Goal: Task Accomplishment & Management: Complete application form

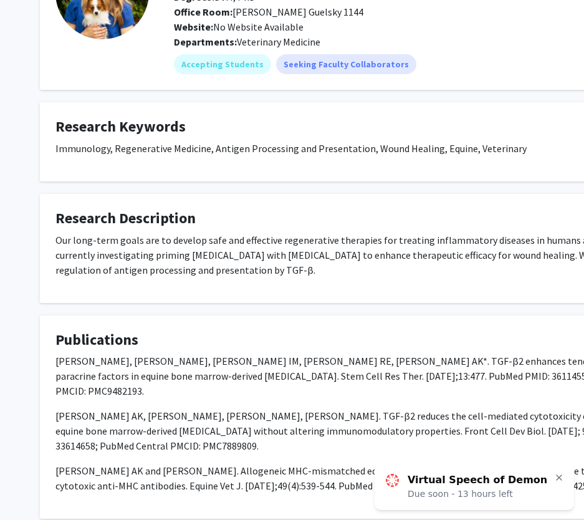
scroll to position [60, 1]
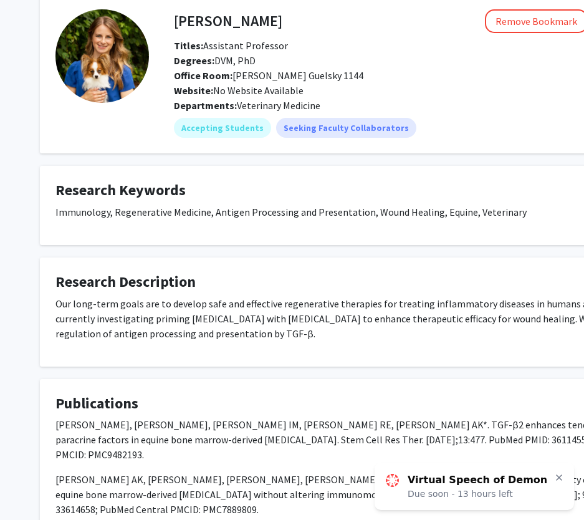
click at [424, 386] on fg-card "Publications Koch DW, Schnabel LV, Ellis IM, Bates RE, Berglund AK*. TGF-β2 enh…" at bounding box center [373, 481] width 667 height 204
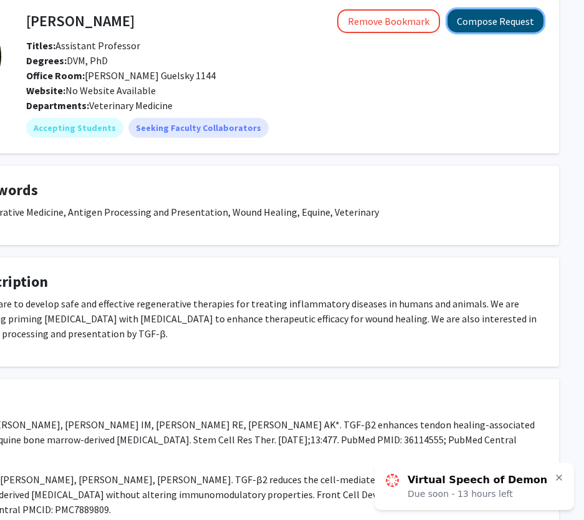
click at [517, 19] on button "Compose Request" at bounding box center [495, 20] width 96 height 23
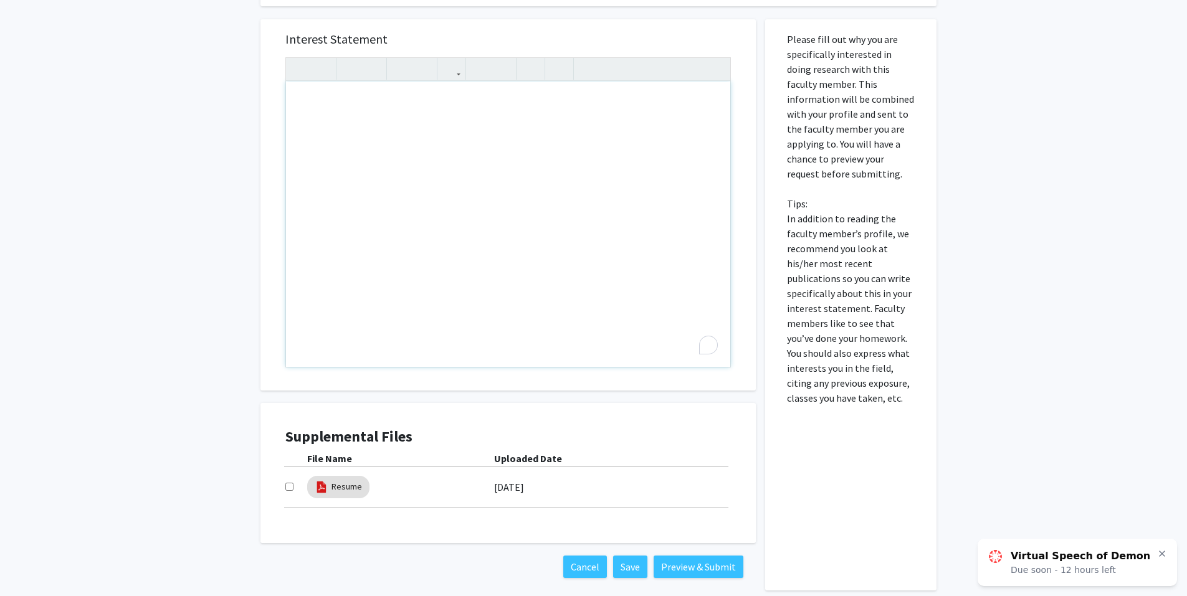
scroll to position [317, 0]
click at [472, 158] on div "To enrich screen reader interactions, please activate Accessibility in Grammarl…" at bounding box center [508, 224] width 444 height 285
paste div "To enrich screen reader interactions, please activate Accessibility in Grammarl…"
type textarea "<p>Good Afternoon, </p> <p>My name is [PERSON_NAME] [PERSON_NAME], a Junior Ani…"
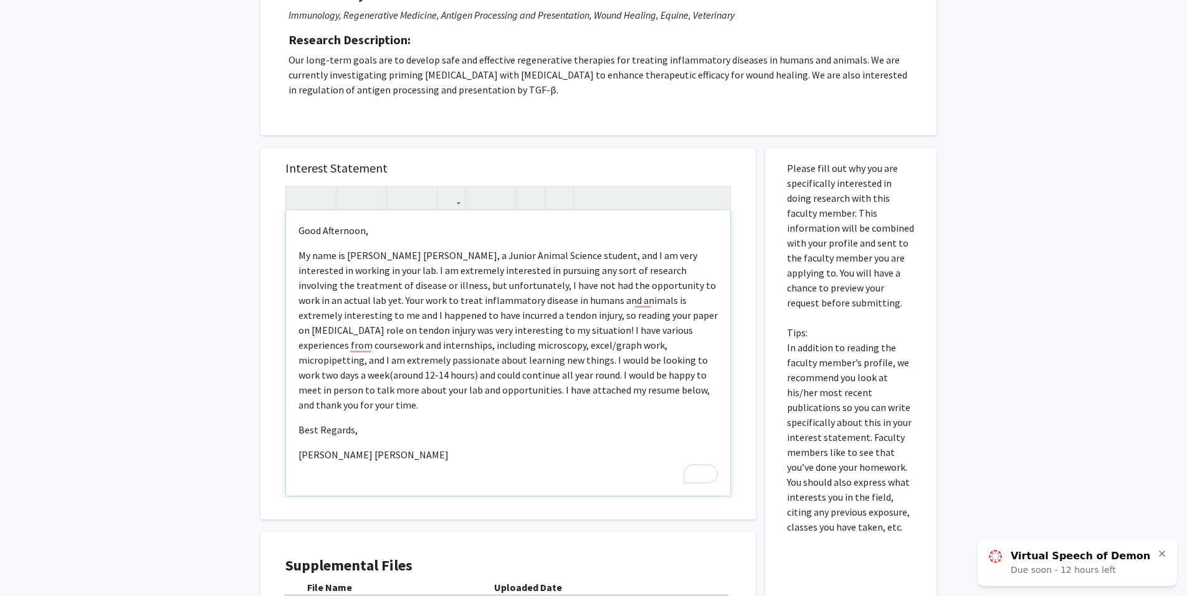
scroll to position [189, 0]
click at [387, 228] on p "Good Afternoon," at bounding box center [507, 229] width 419 height 15
click at [366, 447] on p "[PERSON_NAME] [PERSON_NAME]" at bounding box center [507, 454] width 419 height 15
click at [360, 447] on p "[PERSON_NAME] [PERSON_NAME]" at bounding box center [507, 454] width 419 height 15
click at [295, 442] on div "Good Afternoon,    My name is [PERSON_NAME] [PERSON_NAME], a Junior Animal S…" at bounding box center [508, 352] width 444 height 285
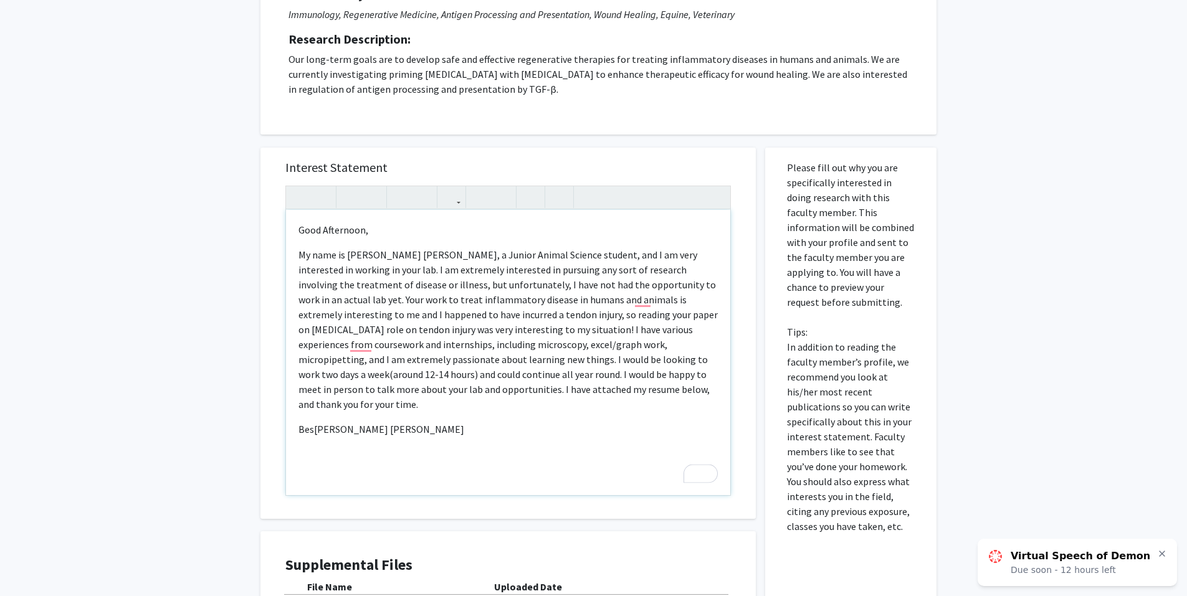
click at [386, 422] on p "Bes [PERSON_NAME] [PERSON_NAME]" at bounding box center [507, 429] width 419 height 15
click at [326, 422] on p "Best regards," at bounding box center [507, 429] width 419 height 15
click at [434, 317] on p "My name is [PERSON_NAME] [PERSON_NAME], a Junior Animal Science student, and I …" at bounding box center [507, 329] width 419 height 164
click at [593, 318] on p "My name is [PERSON_NAME] [PERSON_NAME], a Junior Animal Science student, and I …" at bounding box center [507, 329] width 419 height 164
click at [593, 343] on p "My name is [PERSON_NAME] [PERSON_NAME], a Junior Animal Science student, and I …" at bounding box center [507, 329] width 419 height 164
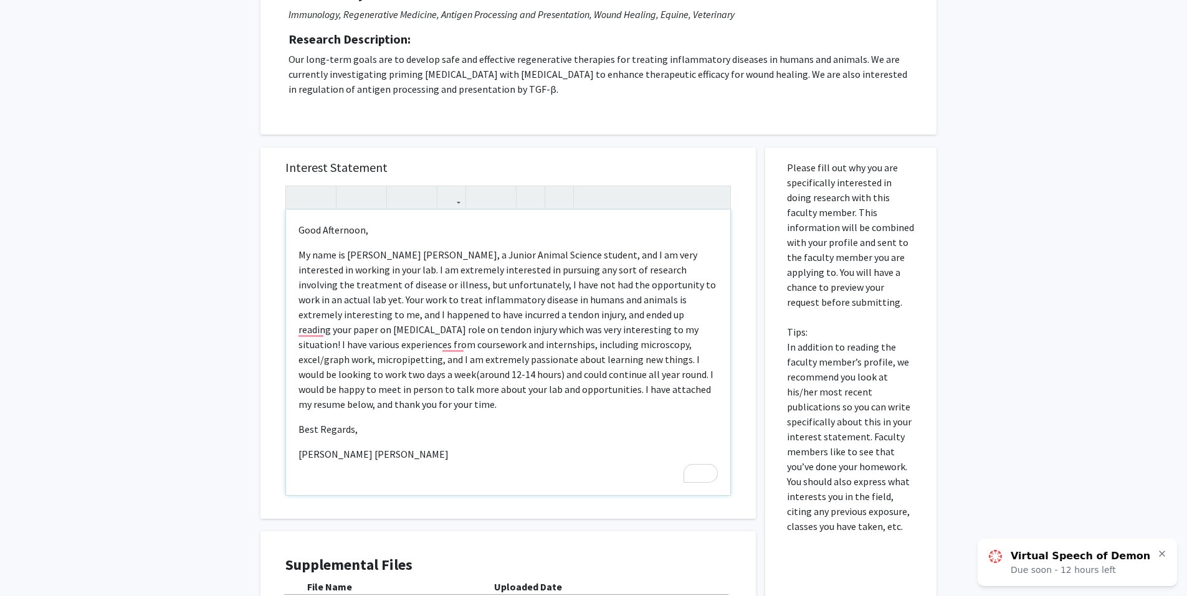
scroll to position [263, 0]
drag, startPoint x: 331, startPoint y: 275, endPoint x: 546, endPoint y: 257, distance: 215.0
click at [546, 257] on p "My name is [PERSON_NAME] [PERSON_NAME], a Junior Animal Science student, and I …" at bounding box center [507, 329] width 419 height 164
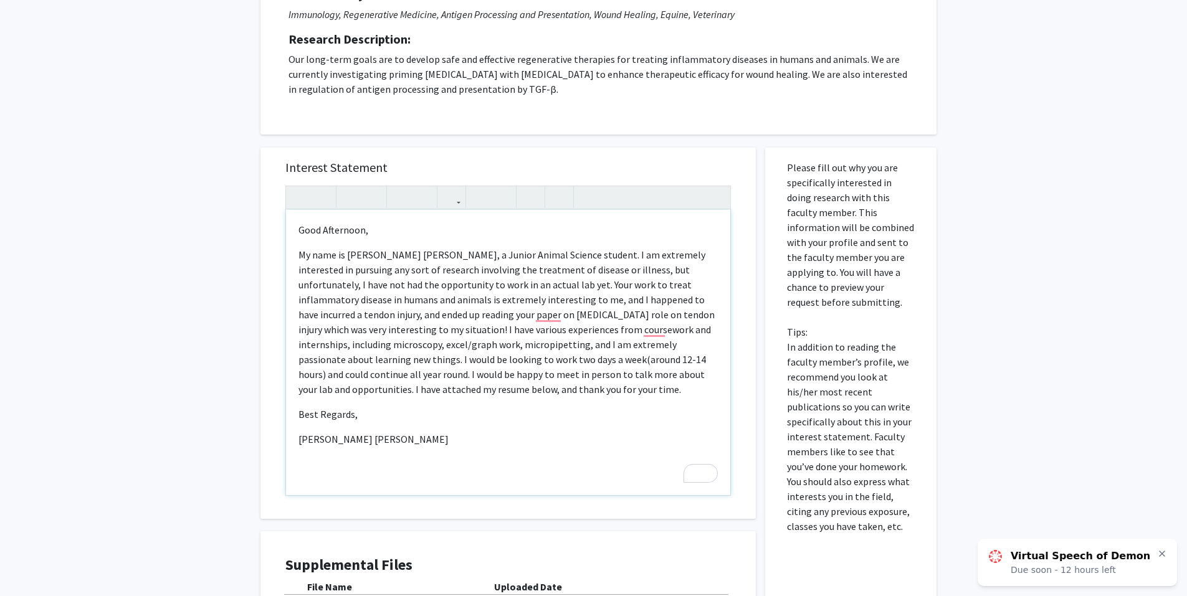
click at [423, 255] on p "My name is [PERSON_NAME] [PERSON_NAME], a Junior Animal Science student. I am e…" at bounding box center [507, 322] width 419 height 150
click at [441, 253] on p "My name is [PERSON_NAME] [PERSON_NAME], a junior Animal Science student. I am e…" at bounding box center [507, 322] width 419 height 150
click at [538, 257] on p "My name is [PERSON_NAME] [PERSON_NAME], a junior transfer Animal Science studen…" at bounding box center [507, 329] width 419 height 164
click at [593, 315] on p "My name is [PERSON_NAME] [PERSON_NAME], a junior transfer Animal Sciences stude…" at bounding box center [507, 329] width 419 height 164
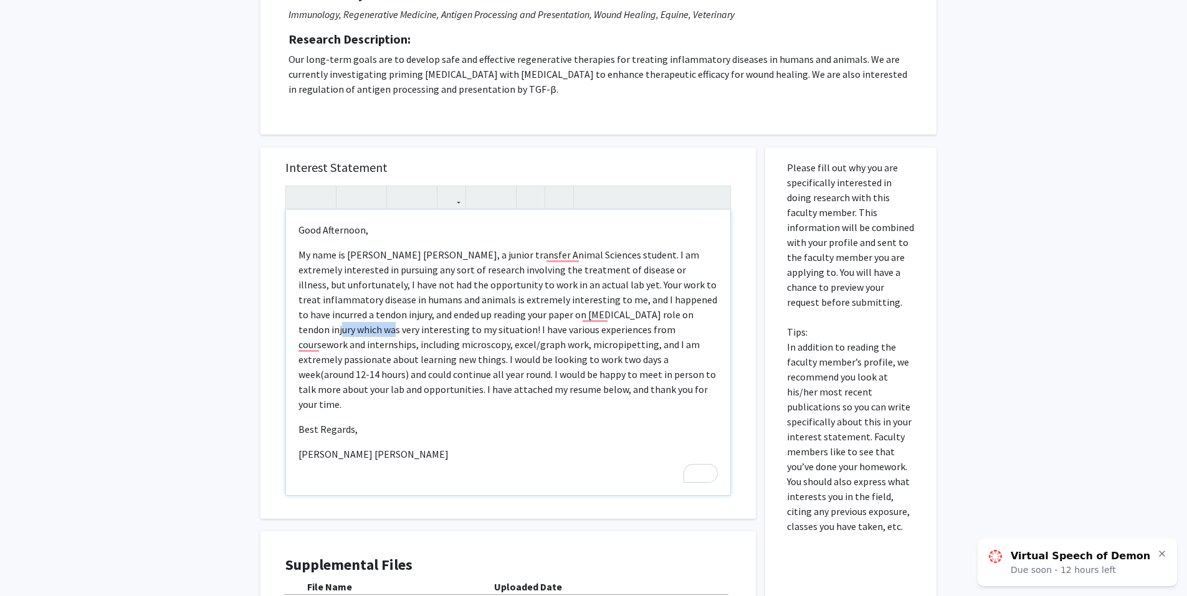
click at [593, 315] on p "My name is [PERSON_NAME] [PERSON_NAME], a junior transfer Animal Sciences stude…" at bounding box center [507, 329] width 419 height 164
click at [574, 368] on p "My name is [PERSON_NAME] [PERSON_NAME], a junior transfer Animal Sciences stude…" at bounding box center [507, 329] width 419 height 164
click at [530, 378] on p "My name is [PERSON_NAME] [PERSON_NAME], a junior transfer Animal Sciences stude…" at bounding box center [507, 329] width 419 height 164
click at [509, 392] on p "My name is [PERSON_NAME] [PERSON_NAME], a junior transfer Animal Sciences stude…" at bounding box center [507, 329] width 419 height 164
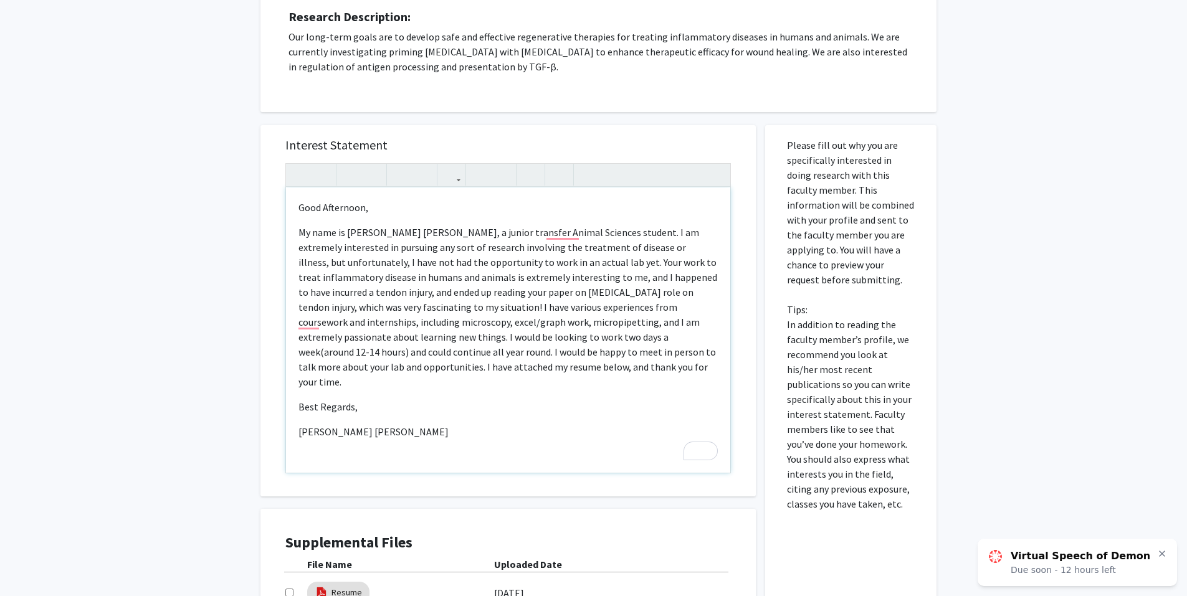
scroll to position [211, 0]
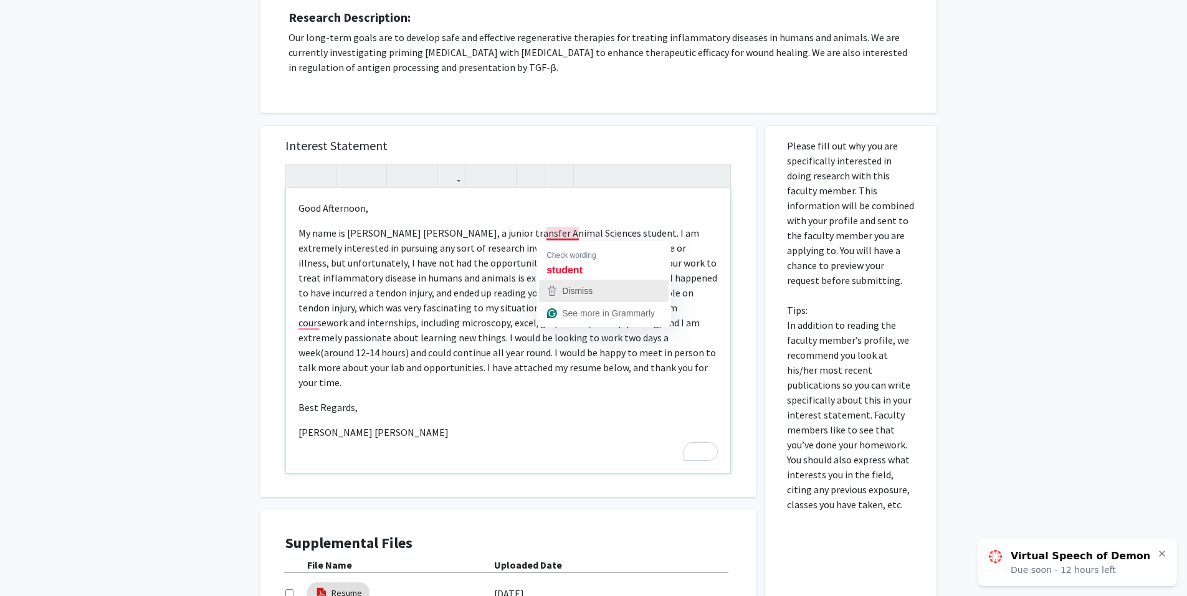
click at [578, 297] on div "Dismiss" at bounding box center [576, 291] width 33 height 19
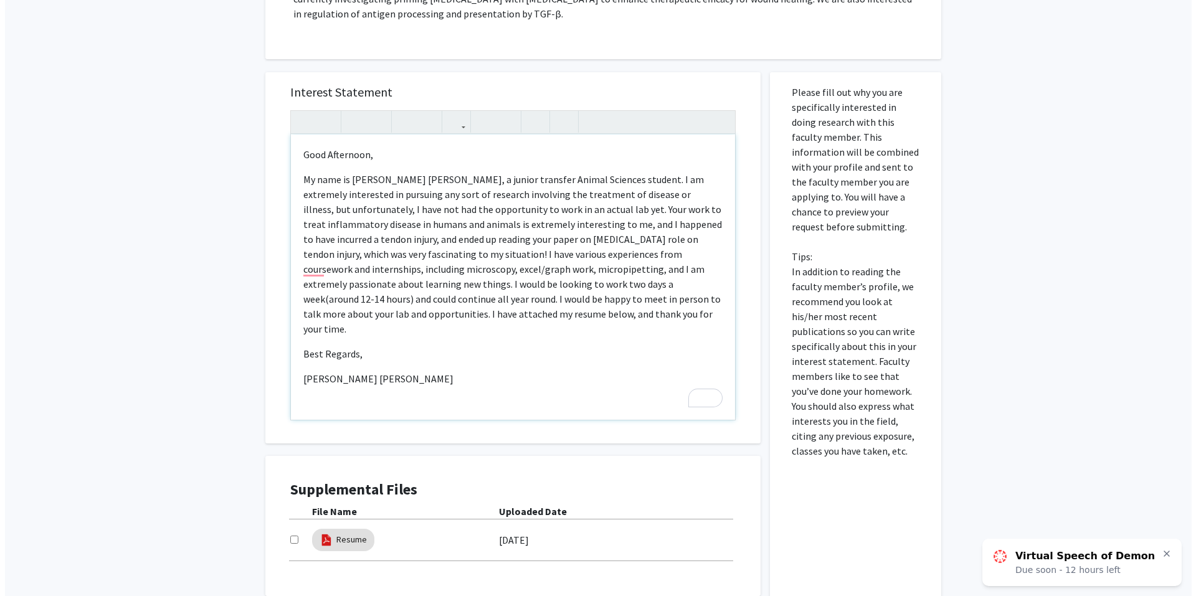
scroll to position [378, 0]
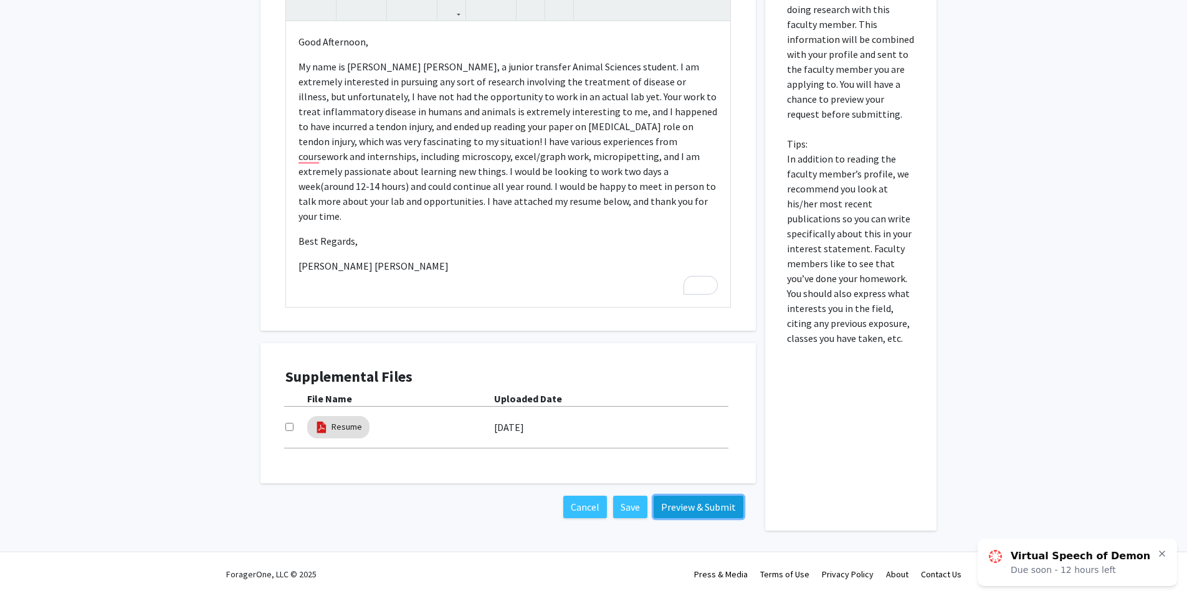
click at [593, 509] on button "Preview & Submit" at bounding box center [699, 507] width 90 height 22
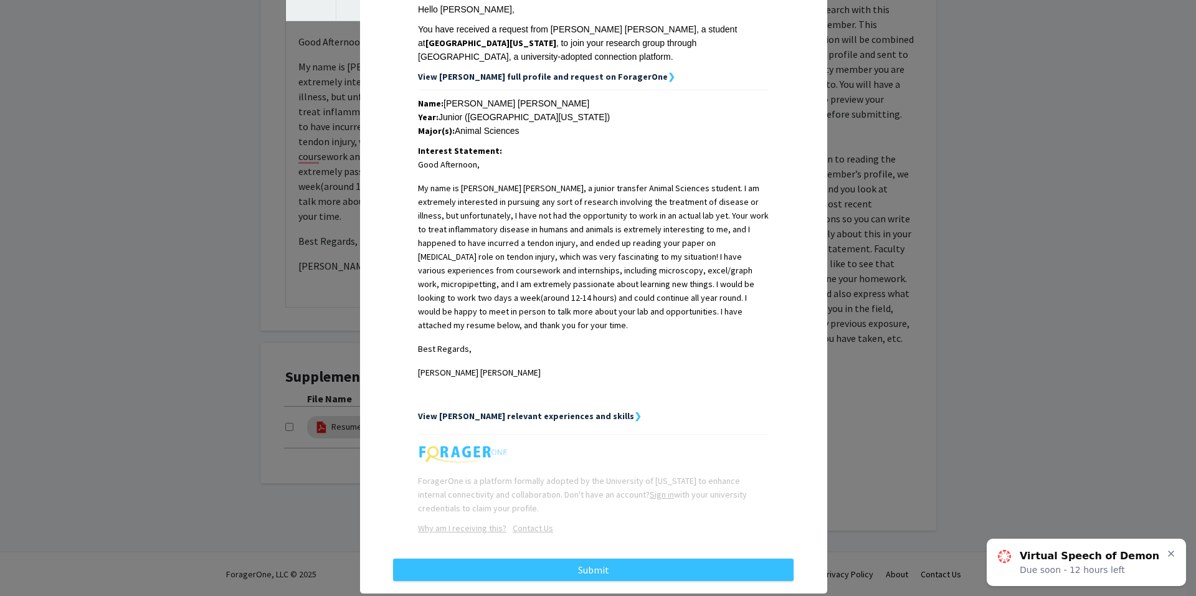
scroll to position [0, 0]
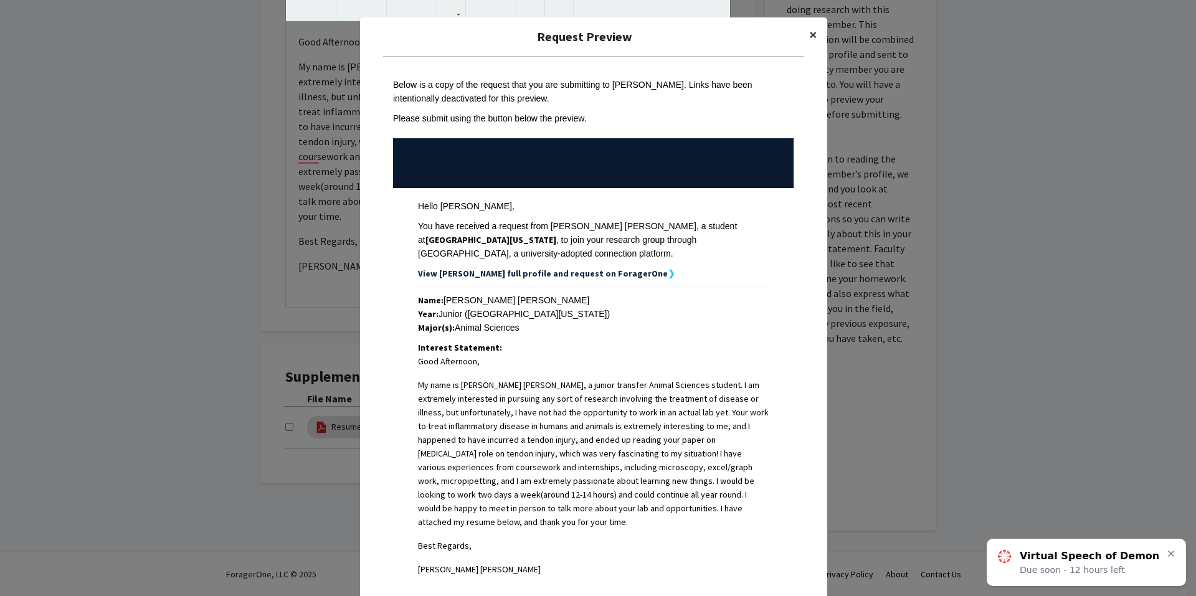
click at [593, 41] on span "×" at bounding box center [813, 34] width 8 height 19
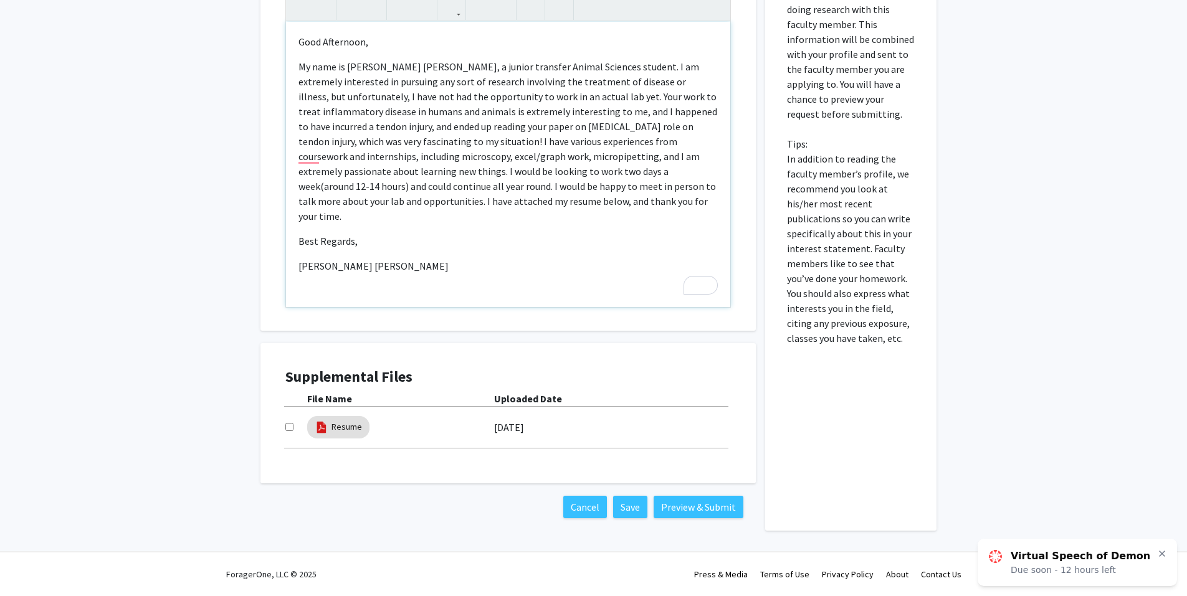
click at [458, 162] on p "My name is [PERSON_NAME] [PERSON_NAME], a junior transfer Animal Sciences stude…" at bounding box center [507, 141] width 419 height 164
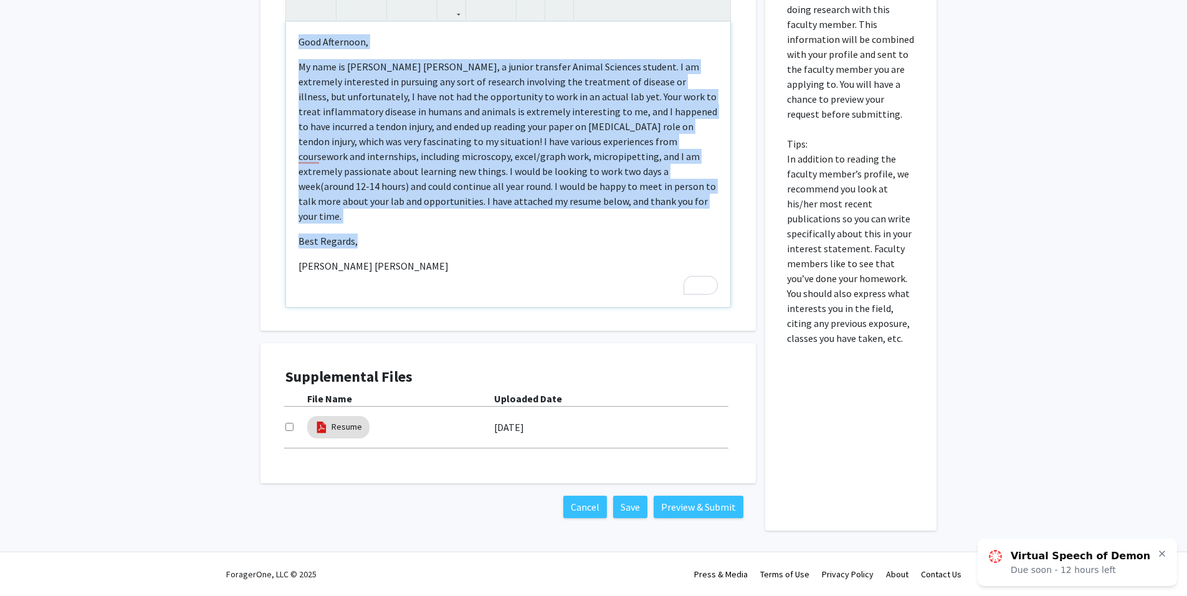
copy div "Good Afternoon,    My name is [PERSON_NAME] [PERSON_NAME], a junior transfer…"
click at [593, 259] on p "[PERSON_NAME] [PERSON_NAME]" at bounding box center [507, 266] width 419 height 15
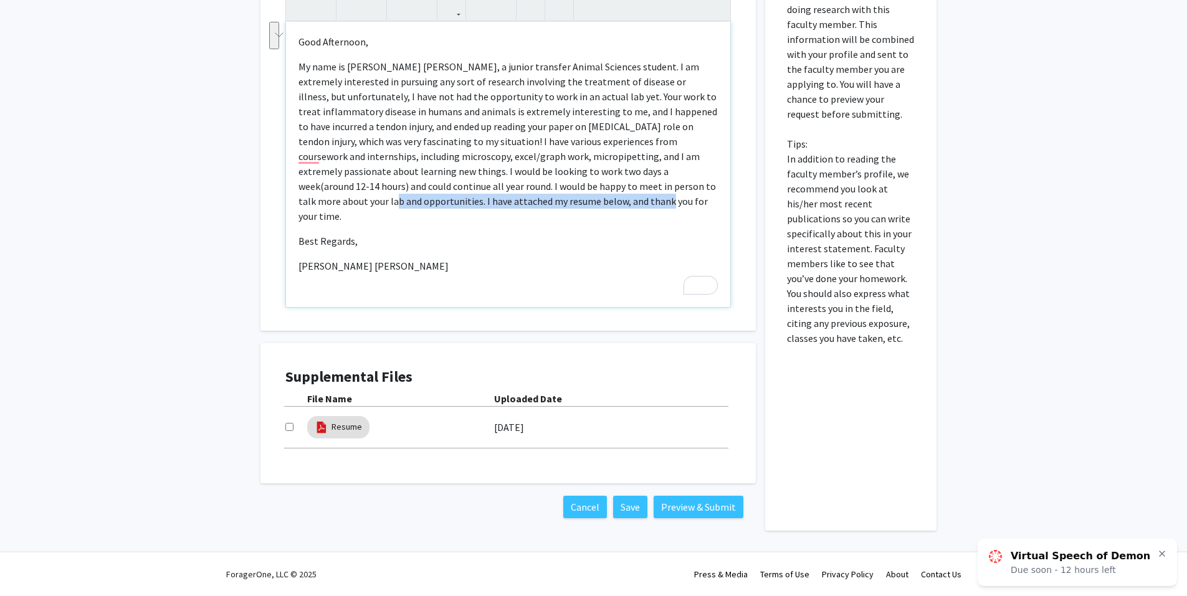
drag, startPoint x: 503, startPoint y: 203, endPoint x: 604, endPoint y: 191, distance: 101.7
click at [593, 191] on p "My name is [PERSON_NAME] [PERSON_NAME], a junior transfer Animal Sciences stude…" at bounding box center [507, 141] width 419 height 164
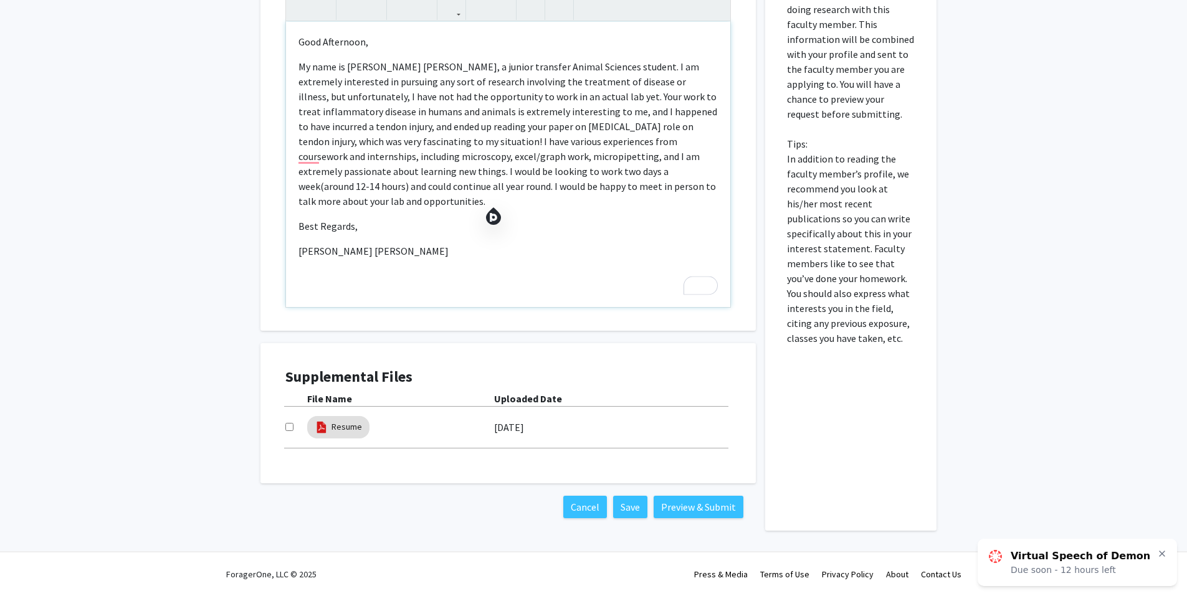
click at [352, 219] on p "Best Regards," at bounding box center [507, 226] width 419 height 15
drag, startPoint x: 375, startPoint y: 212, endPoint x: 264, endPoint y: 204, distance: 111.2
click at [264, 204] on div "Interest Statement <p>Good Afternoon, </p> <p>My name is [PERSON_NAME] [PERSON_…" at bounding box center [507, 145] width 495 height 371
type textarea "<p>Good Afternoon, </p> <p>My name is [PERSON_NAME] [PERSON_NAME], a junior tra…"
click at [413, 289] on div "Good Afternoon,    My name is [PERSON_NAME] [PERSON_NAME], a junior transfer…" at bounding box center [508, 164] width 444 height 285
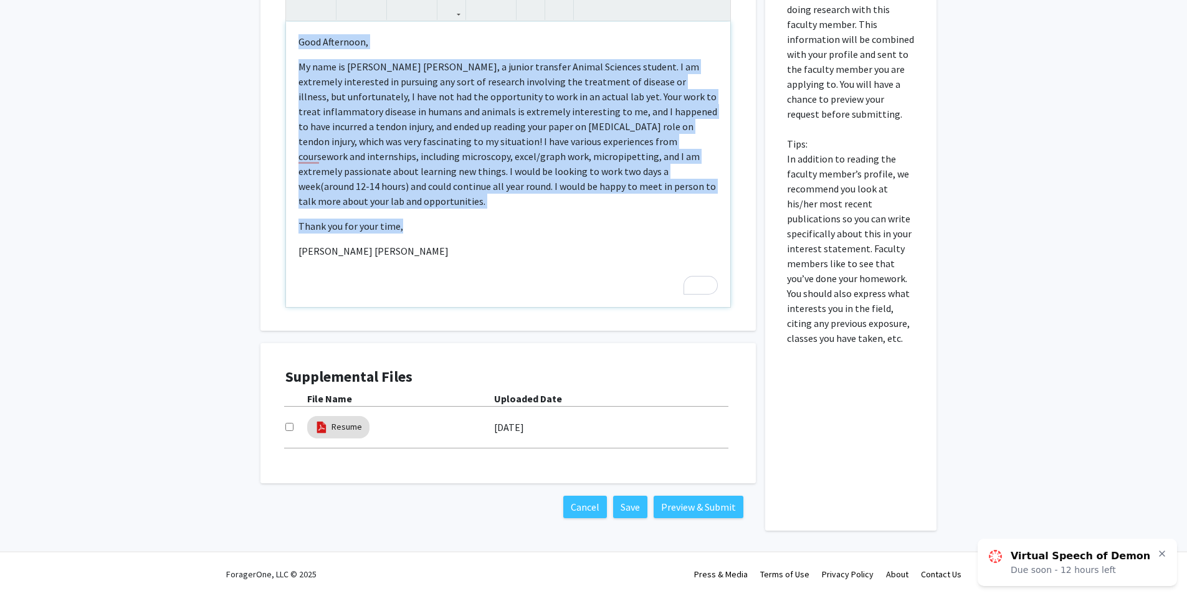
copy div "Good Afternoon,    My name is [PERSON_NAME] [PERSON_NAME], a junior transfer…"
click at [593, 507] on button "Save" at bounding box center [630, 507] width 34 height 22
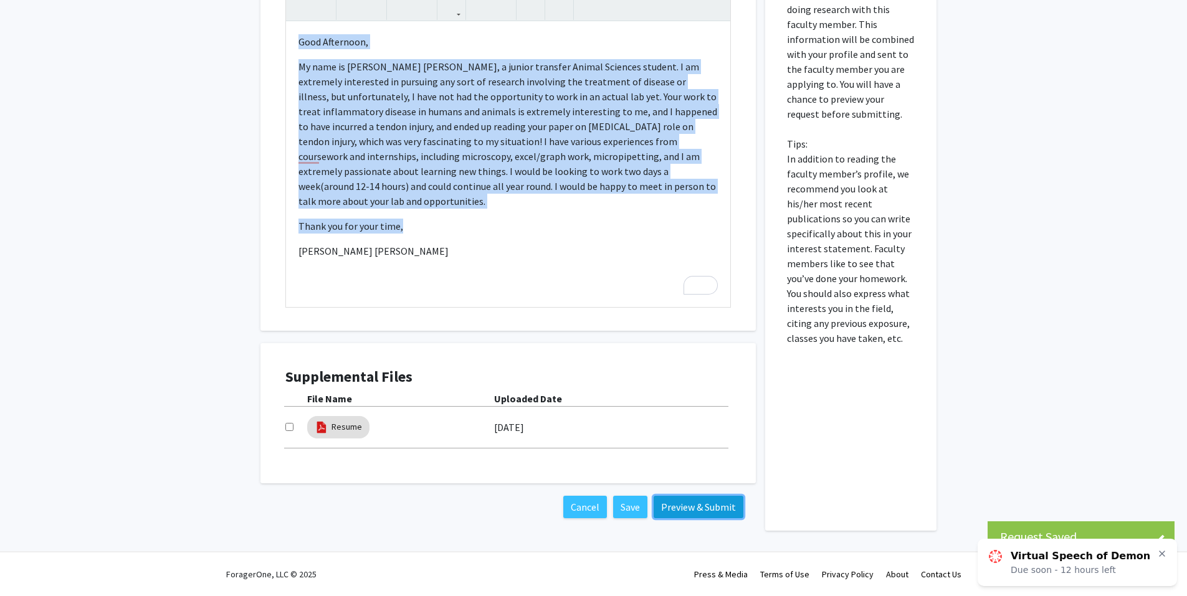
click at [593, 500] on button "Preview & Submit" at bounding box center [699, 507] width 90 height 22
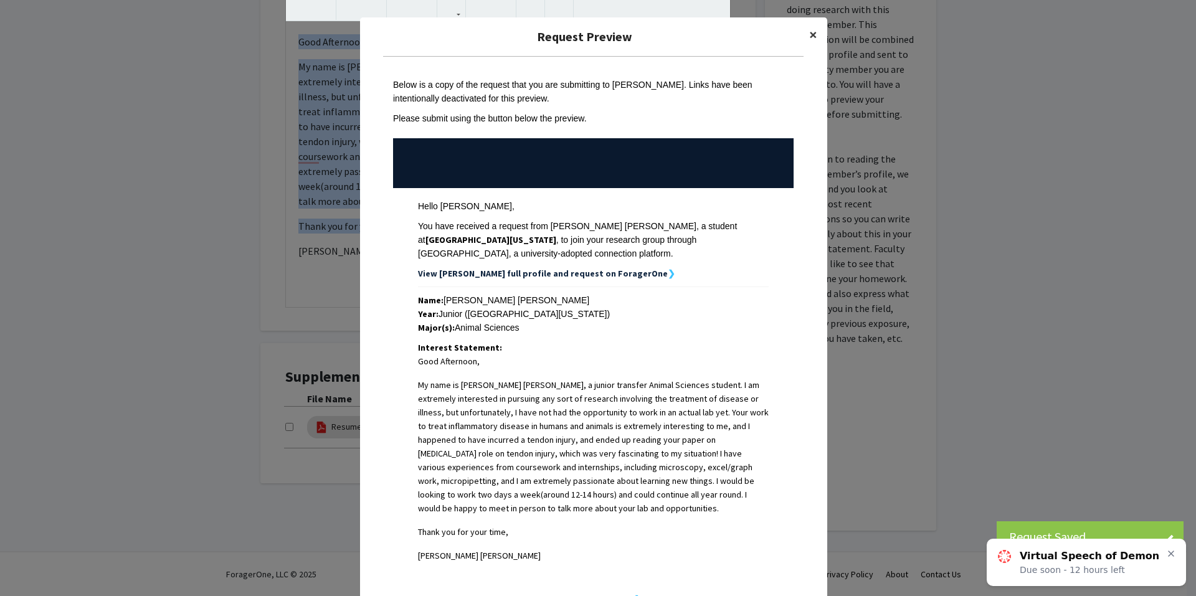
click at [593, 40] on button "×" at bounding box center [813, 34] width 28 height 35
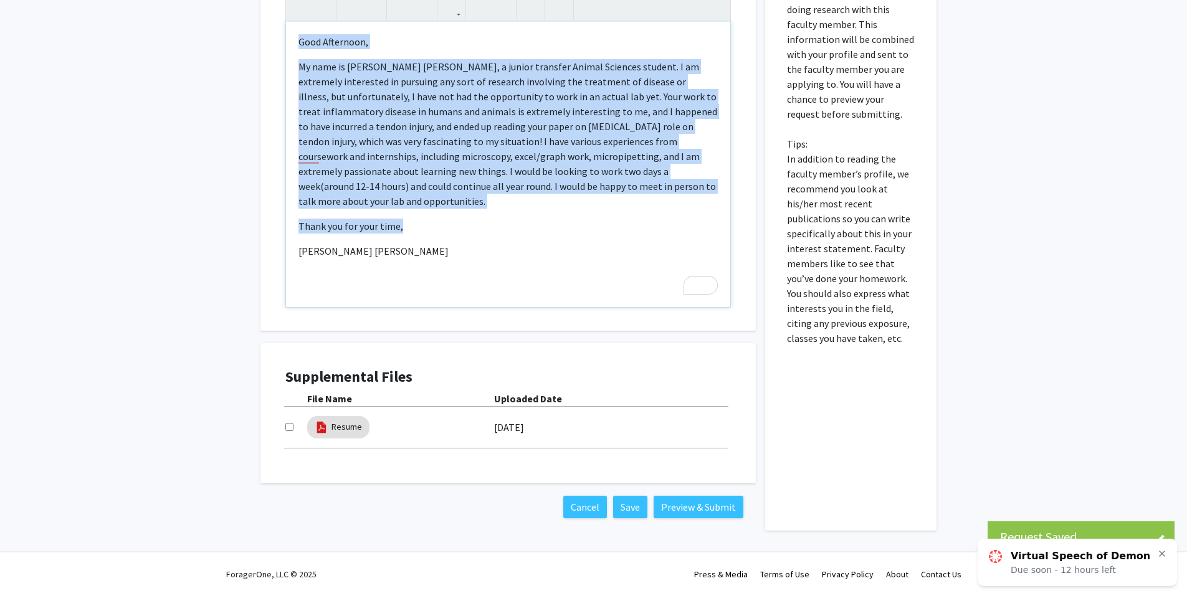
click at [593, 143] on p "My name is [PERSON_NAME] [PERSON_NAME], a junior transfer Animal Sciences stude…" at bounding box center [507, 134] width 419 height 150
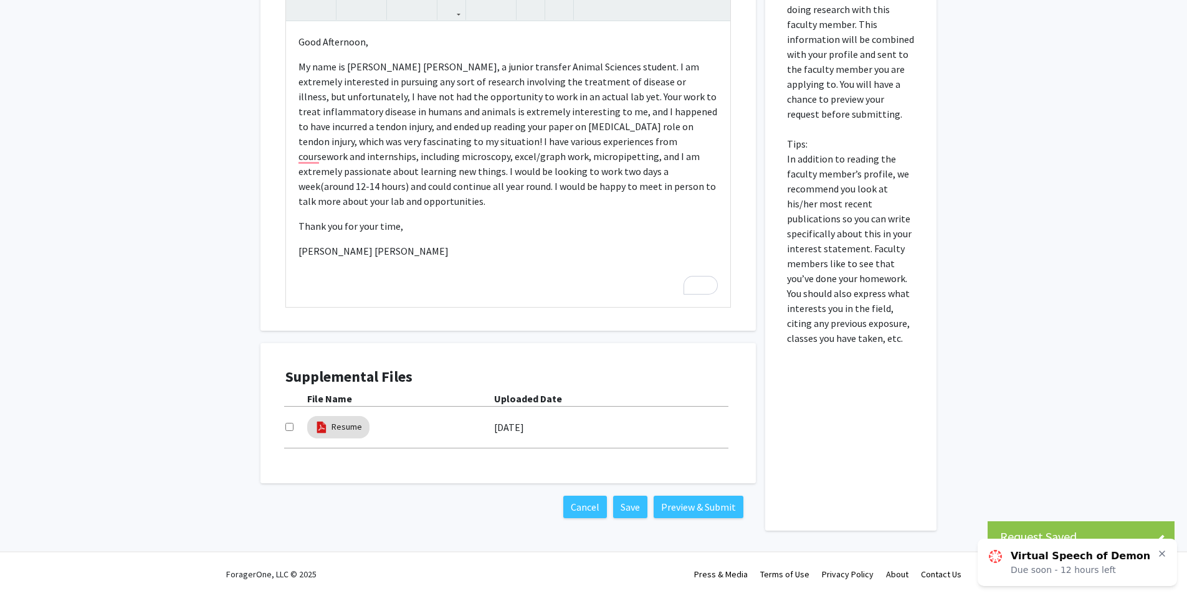
click at [593, 259] on div "All Requests Request for [PERSON_NAME] Request for [PERSON_NAME] Departments: V…" at bounding box center [593, 113] width 1187 height 892
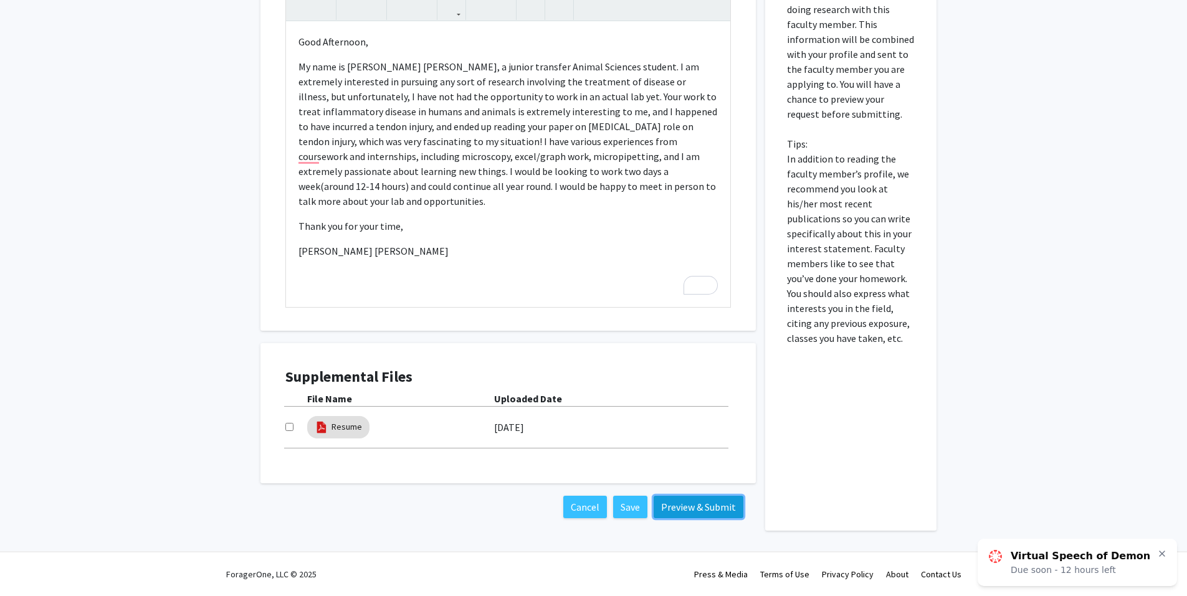
click at [593, 496] on button "Preview & Submit" at bounding box center [699, 507] width 90 height 22
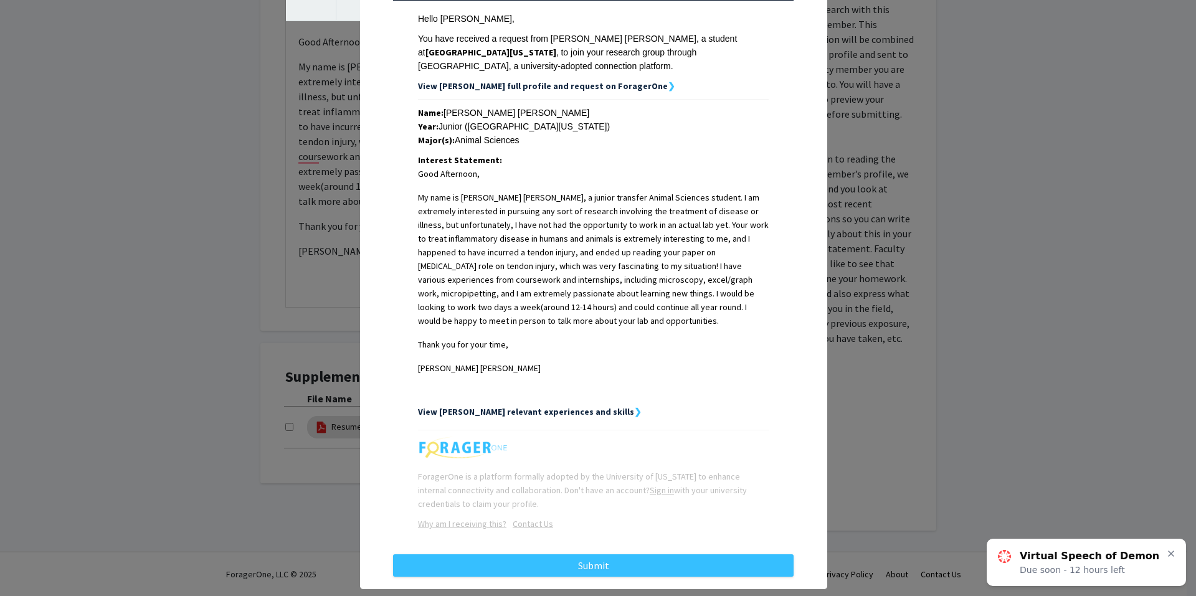
scroll to position [197, 0]
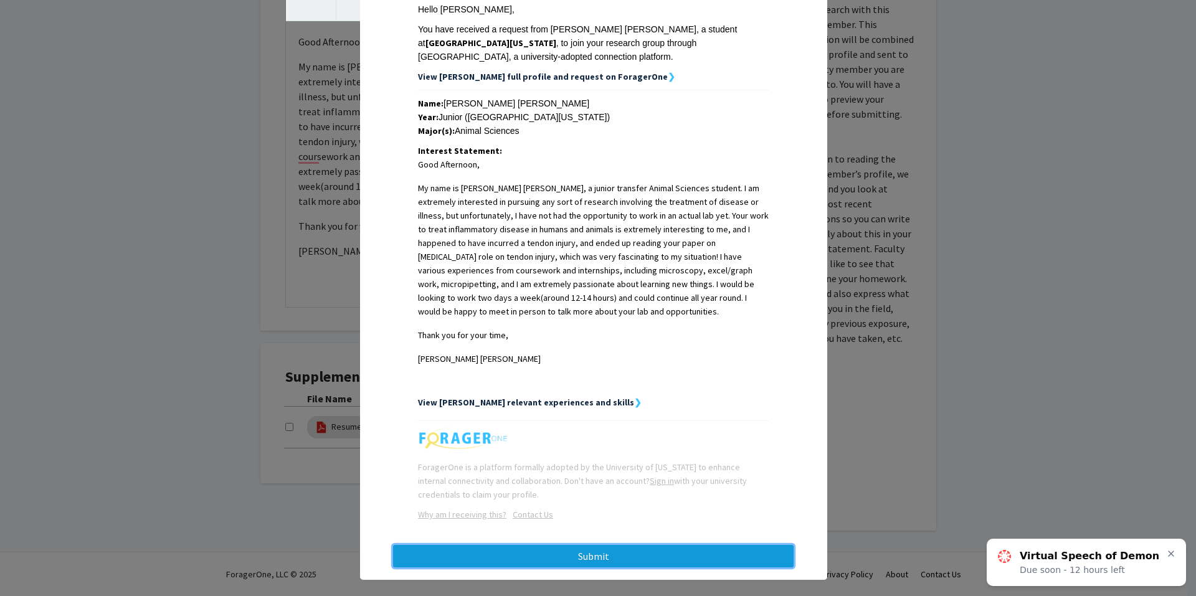
click at [564, 519] on button "Submit" at bounding box center [593, 556] width 401 height 22
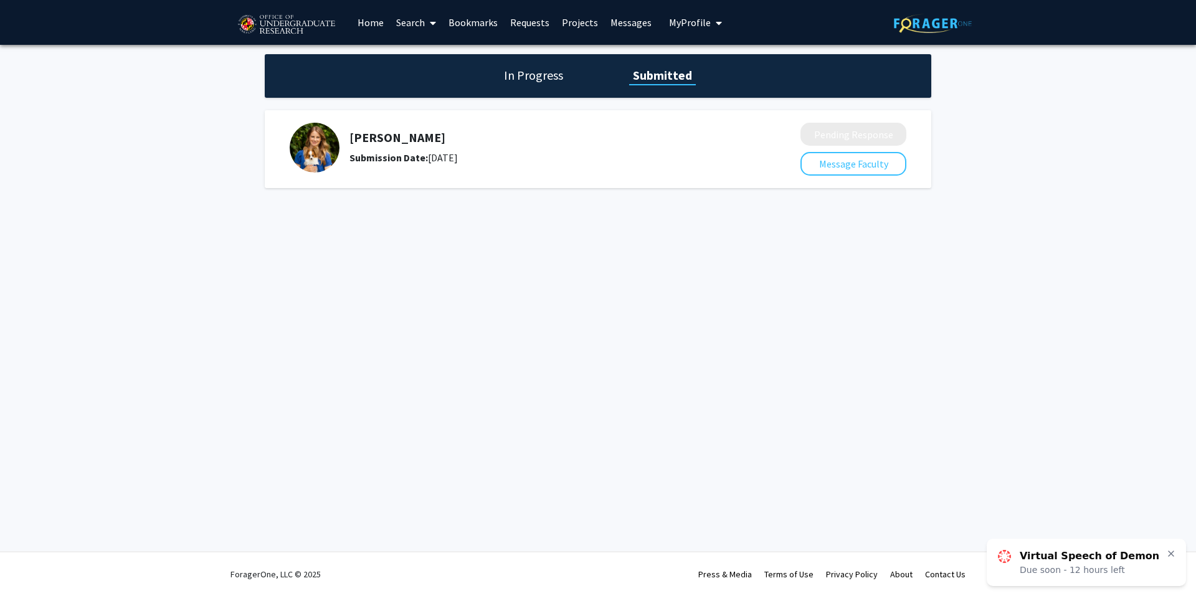
click at [593, 22] on span "My Profile" at bounding box center [690, 22] width 42 height 12
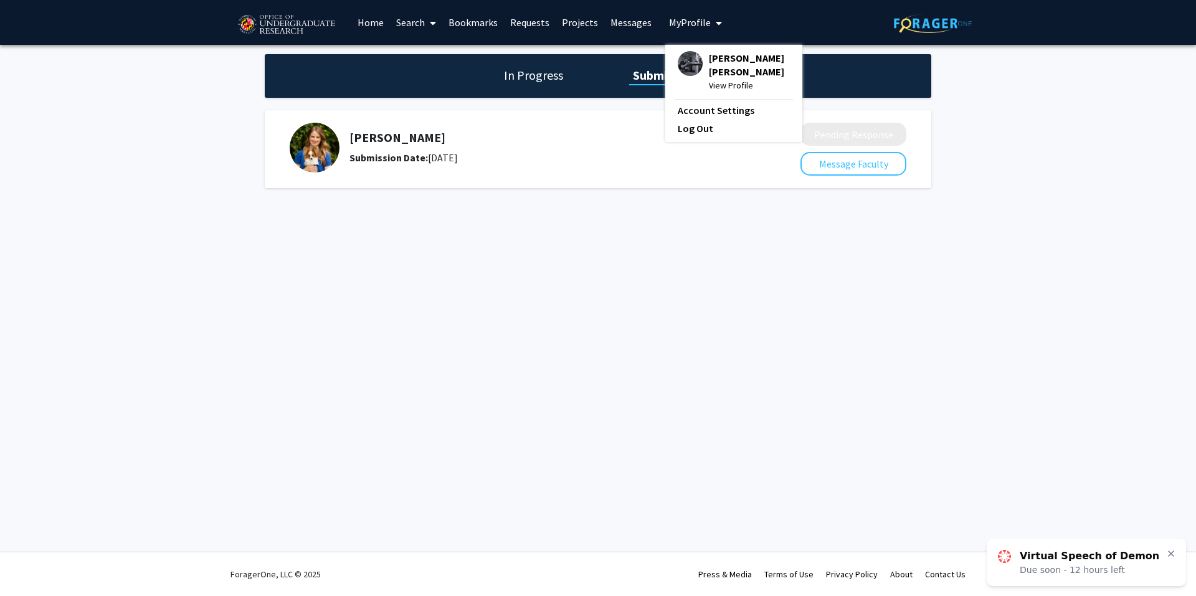
click at [593, 62] on div "[PERSON_NAME] [PERSON_NAME] View Profile" at bounding box center [734, 71] width 112 height 41
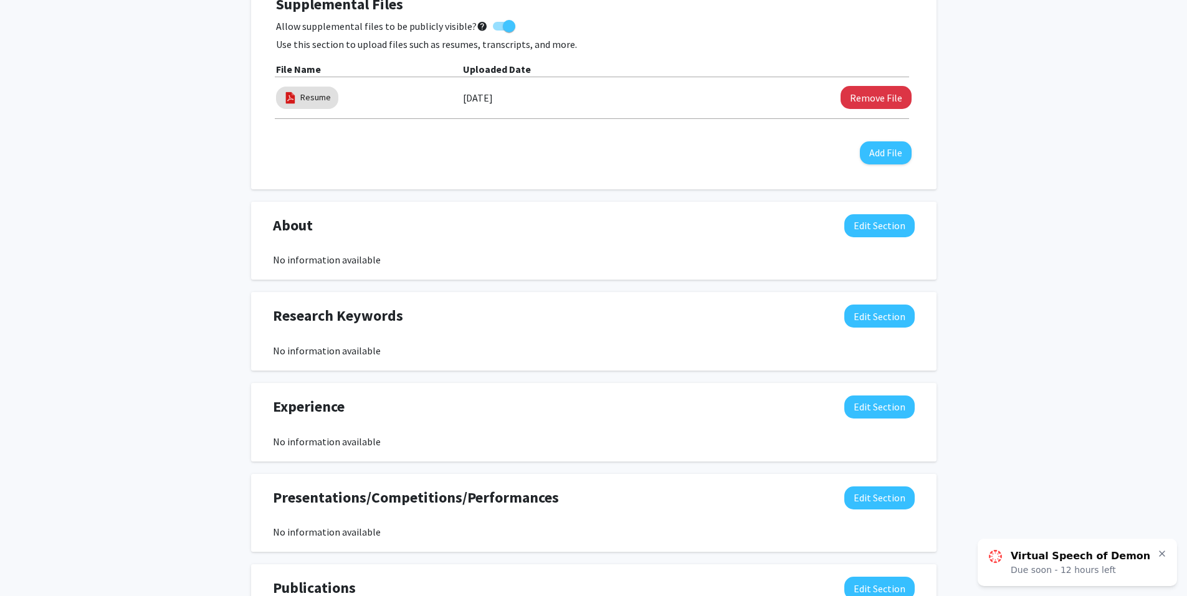
scroll to position [381, 0]
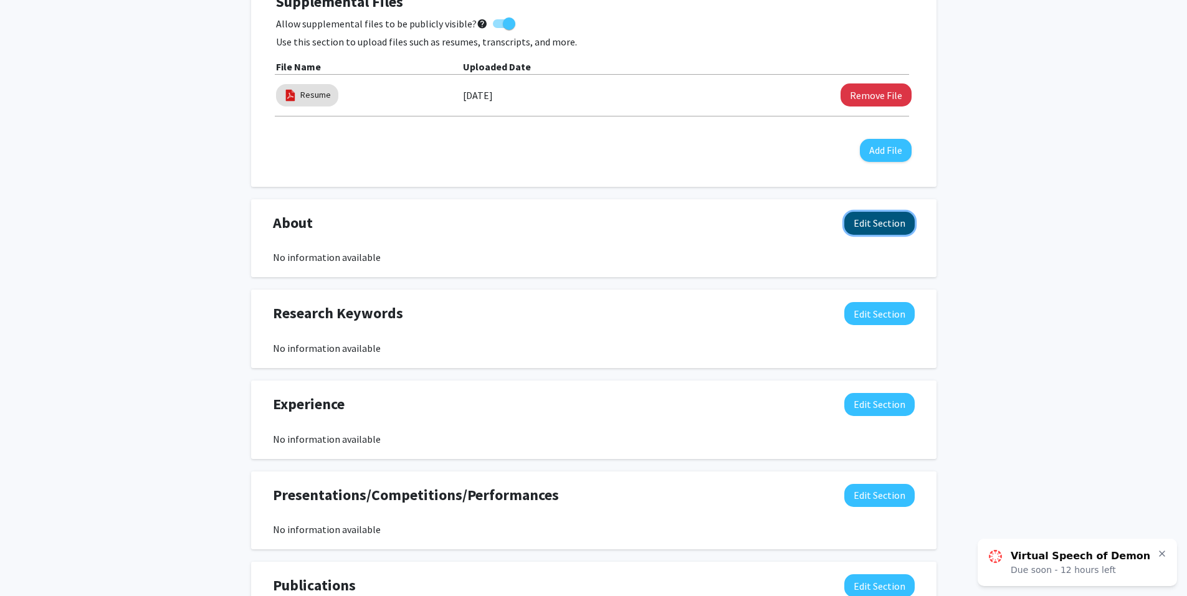
click at [593, 221] on button "Edit Section" at bounding box center [879, 223] width 70 height 23
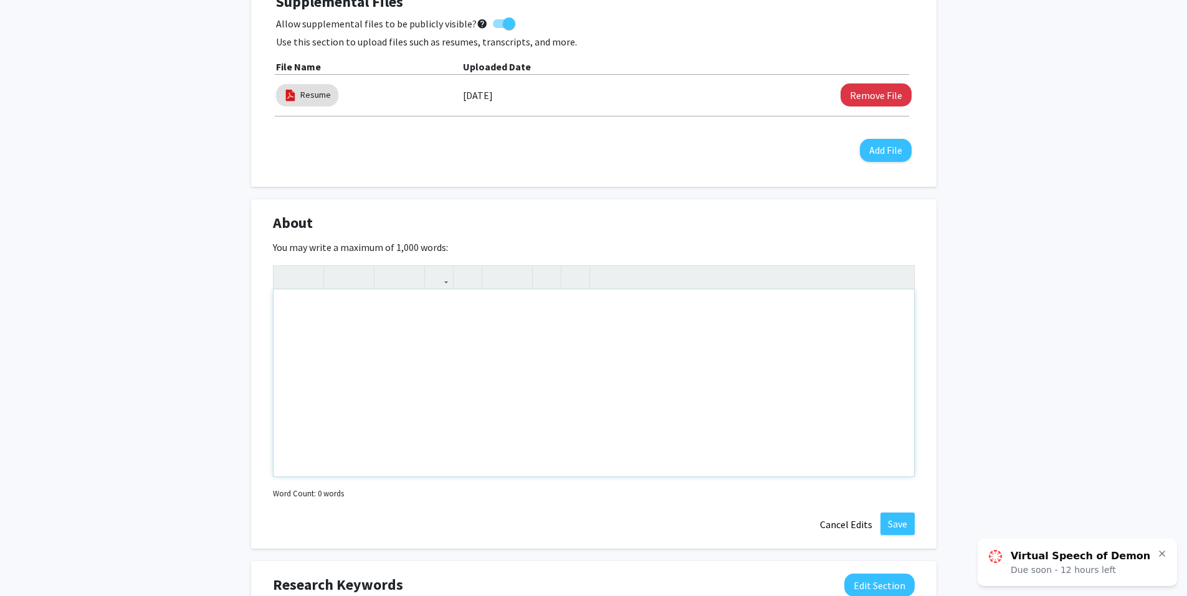
click at [593, 356] on div "Note to users with screen readers: Please deactivate our accessibility plugin f…" at bounding box center [594, 383] width 641 height 187
click at [509, 312] on div "Junior transfer student from the [GEOGRAPHIC_DATA][US_STATE]" at bounding box center [594, 383] width 641 height 187
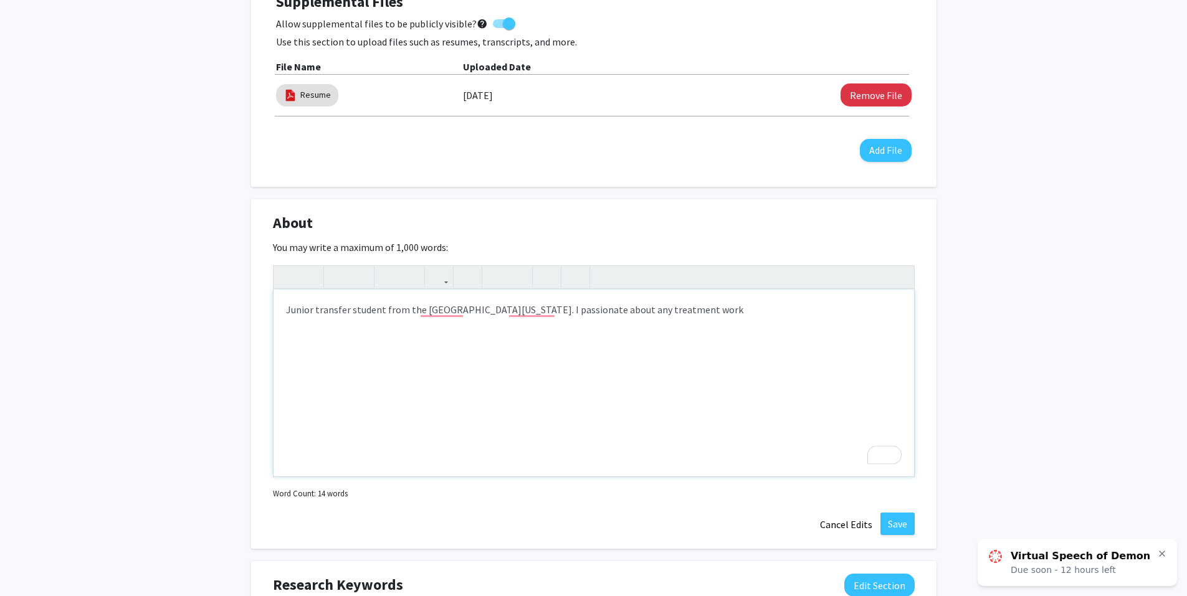
click at [593, 313] on div "Junior transfer student from the [GEOGRAPHIC_DATA][US_STATE]. I passionate abou…" at bounding box center [594, 383] width 641 height 187
click at [568, 313] on div "Junior transfer student from the [GEOGRAPHIC_DATA][US_STATE]. I passionate abou…" at bounding box center [594, 383] width 641 height 187
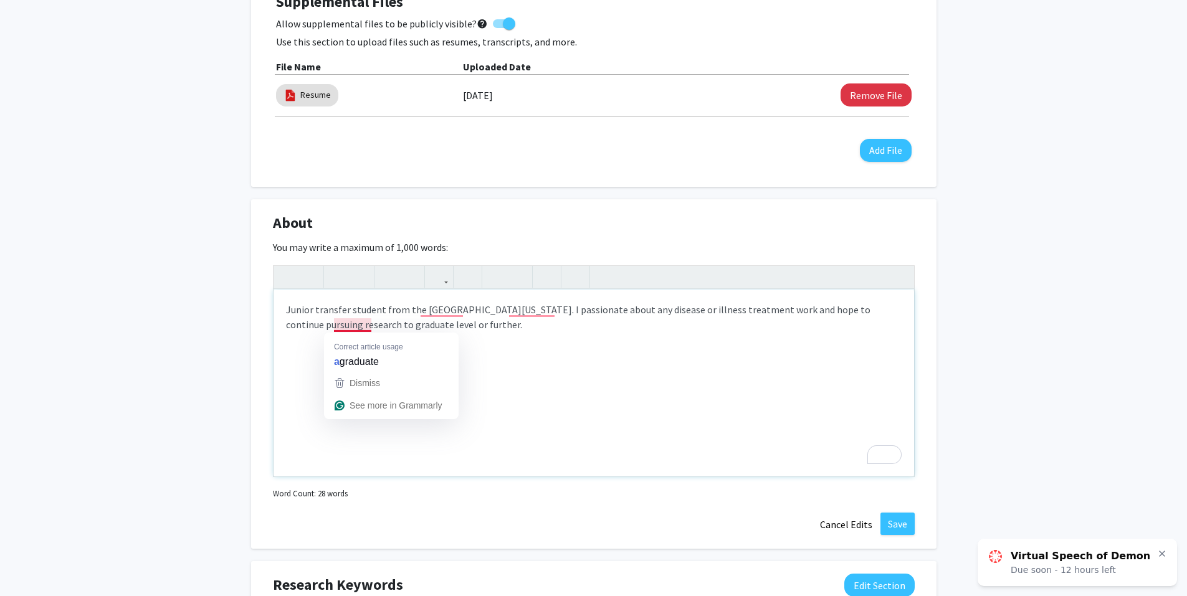
click at [318, 326] on div "Junior transfer student from the [GEOGRAPHIC_DATA][US_STATE]. I passionate abou…" at bounding box center [594, 383] width 641 height 187
click at [322, 327] on div "Junior transfer student from the [GEOGRAPHIC_DATA][US_STATE]. I passionate abou…" at bounding box center [594, 383] width 641 height 187
click at [593, 308] on div "Junior transfer student from the [GEOGRAPHIC_DATA][US_STATE]. I passionate abou…" at bounding box center [594, 383] width 641 height 187
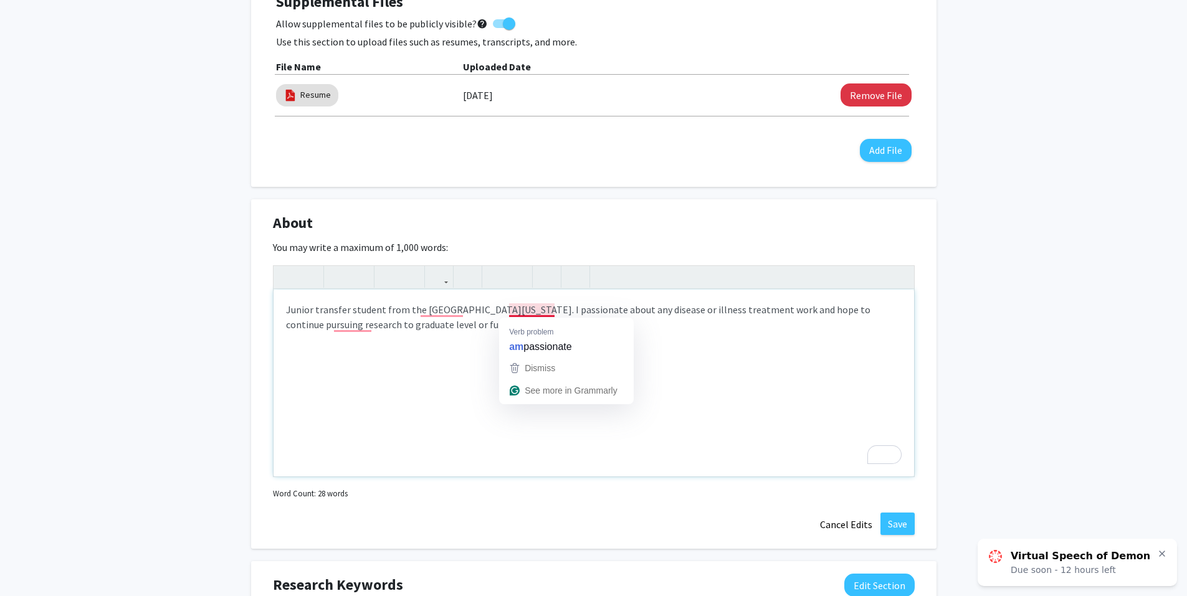
click at [485, 325] on div "Junior transfer student from the [GEOGRAPHIC_DATA][US_STATE]. I passionate abou…" at bounding box center [594, 383] width 641 height 187
click at [560, 329] on div "Junior transfer student from the [GEOGRAPHIC_DATA][US_STATE]. I am passionate a…" at bounding box center [594, 383] width 641 height 187
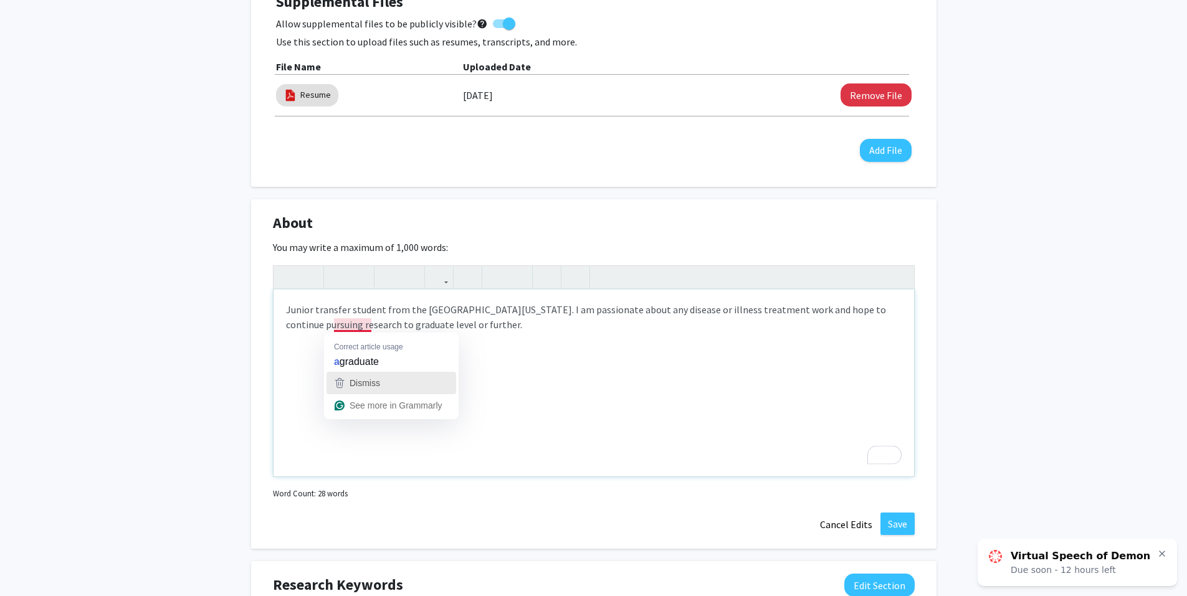
click at [412, 382] on div "Dismiss" at bounding box center [391, 383] width 118 height 19
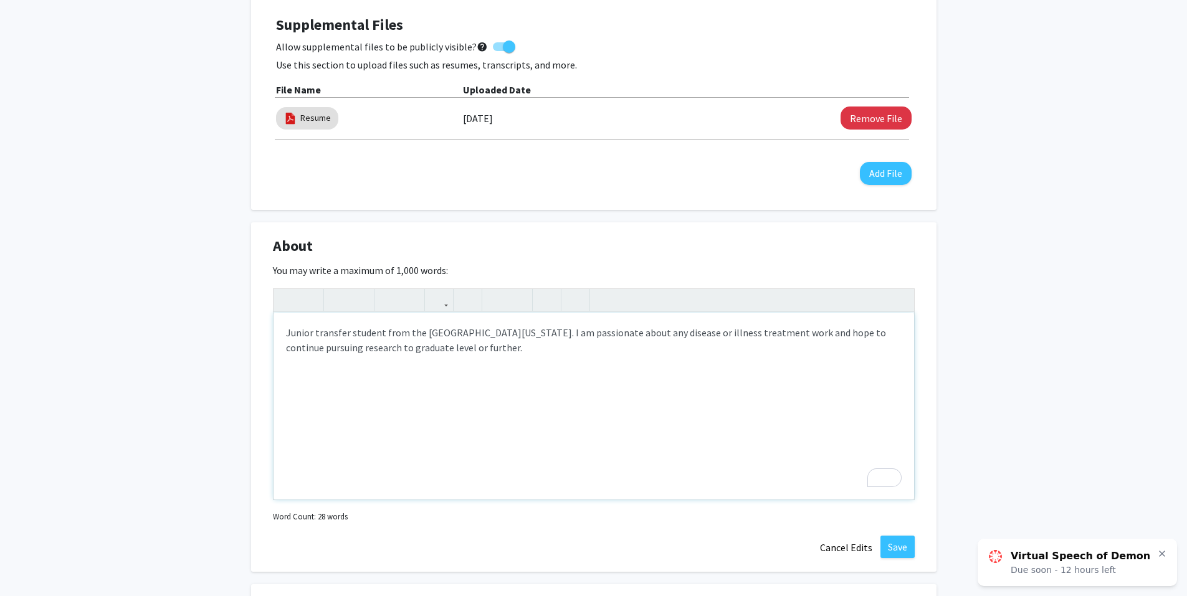
scroll to position [357, 0]
click at [449, 353] on div "Junior transfer student from the [GEOGRAPHIC_DATA][US_STATE]. I am passionate a…" at bounding box center [594, 406] width 641 height 187
click at [447, 350] on div "Junior transfer student from the [GEOGRAPHIC_DATA][US_STATE]. I am passionate a…" at bounding box center [594, 406] width 641 height 187
click at [512, 417] on div "Junior transfer student from the [GEOGRAPHIC_DATA][US_STATE]. I am passionate a…" at bounding box center [594, 406] width 641 height 187
click at [444, 341] on div "Junior transfer student from the [GEOGRAPHIC_DATA][US_STATE]. I am passionate a…" at bounding box center [594, 406] width 641 height 187
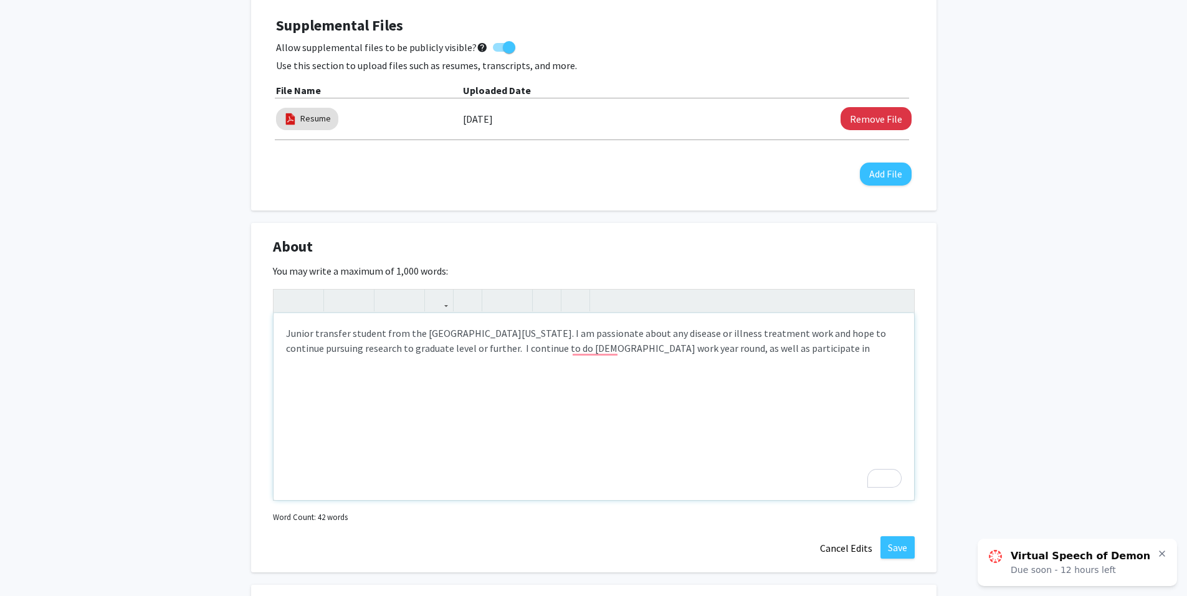
click at [444, 342] on div "Junior transfer student from the [GEOGRAPHIC_DATA][US_STATE]. I am passionate a…" at bounding box center [594, 406] width 641 height 187
click at [593, 355] on div "Junior transfer student from the [GEOGRAPHIC_DATA][US_STATE]. I am passionate a…" at bounding box center [594, 406] width 641 height 187
click at [593, 348] on div "Junior transfer student from the [GEOGRAPHIC_DATA][US_STATE]. I am passionate a…" at bounding box center [594, 406] width 641 height 187
click at [593, 351] on div "Junior transfer student from the [GEOGRAPHIC_DATA][US_STATE]. I am passionate a…" at bounding box center [594, 406] width 641 height 187
type textarea "Junior transfer student from the [GEOGRAPHIC_DATA][US_STATE]. I am passionate a…"
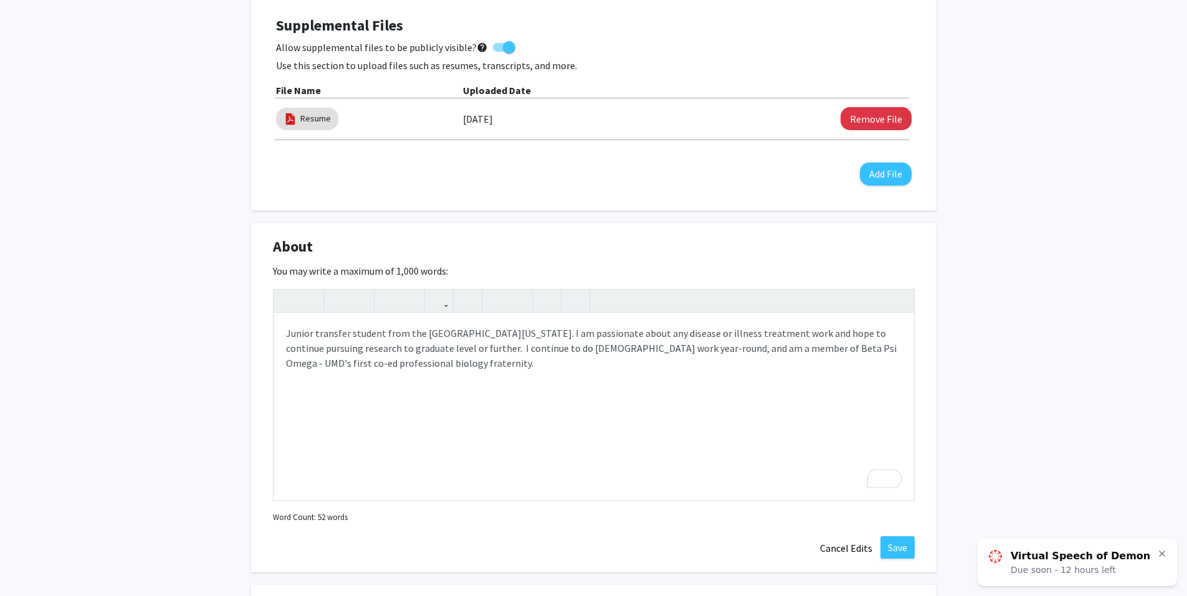
click at [593, 519] on div "About Edit Section You may write a maximum of 1,000 words: Junior transfer stud…" at bounding box center [593, 398] width 685 height 350
click at [593, 519] on button "Save" at bounding box center [897, 547] width 34 height 22
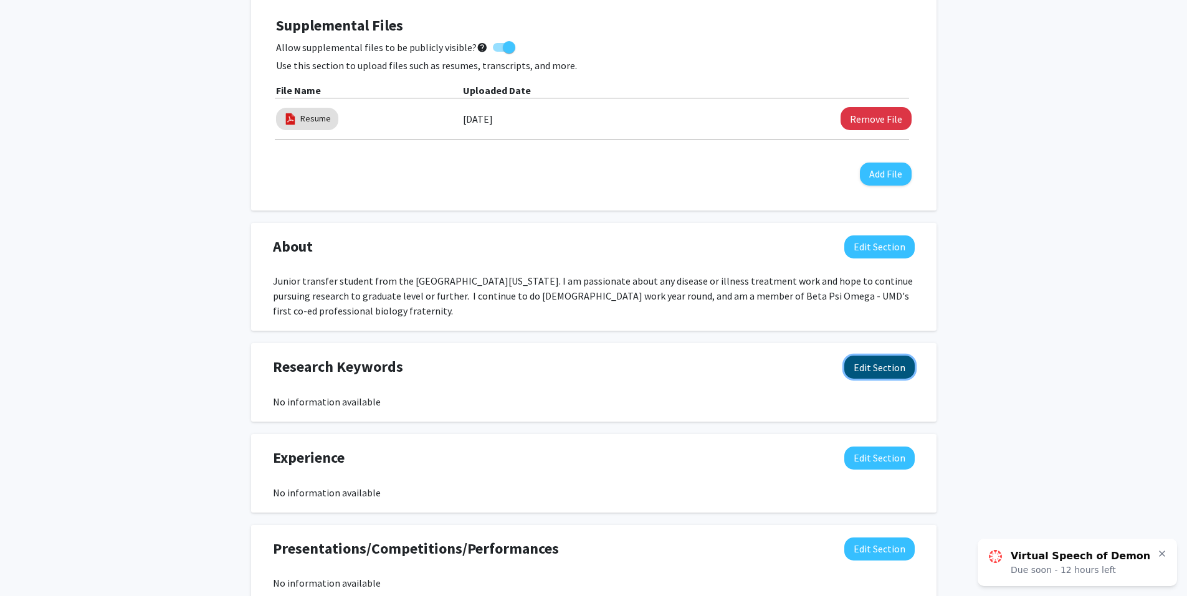
click at [593, 371] on button "Edit Section" at bounding box center [879, 367] width 70 height 23
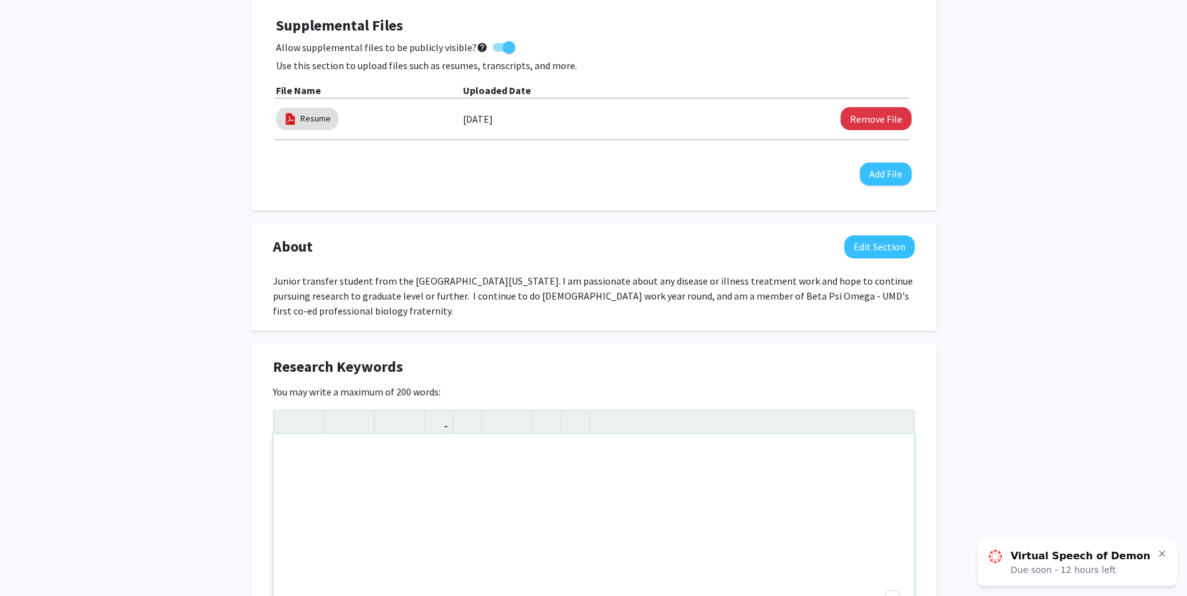
click at [593, 479] on div "To enrich screen reader interactions, please activate Accessibility in Grammarl…" at bounding box center [594, 527] width 641 height 187
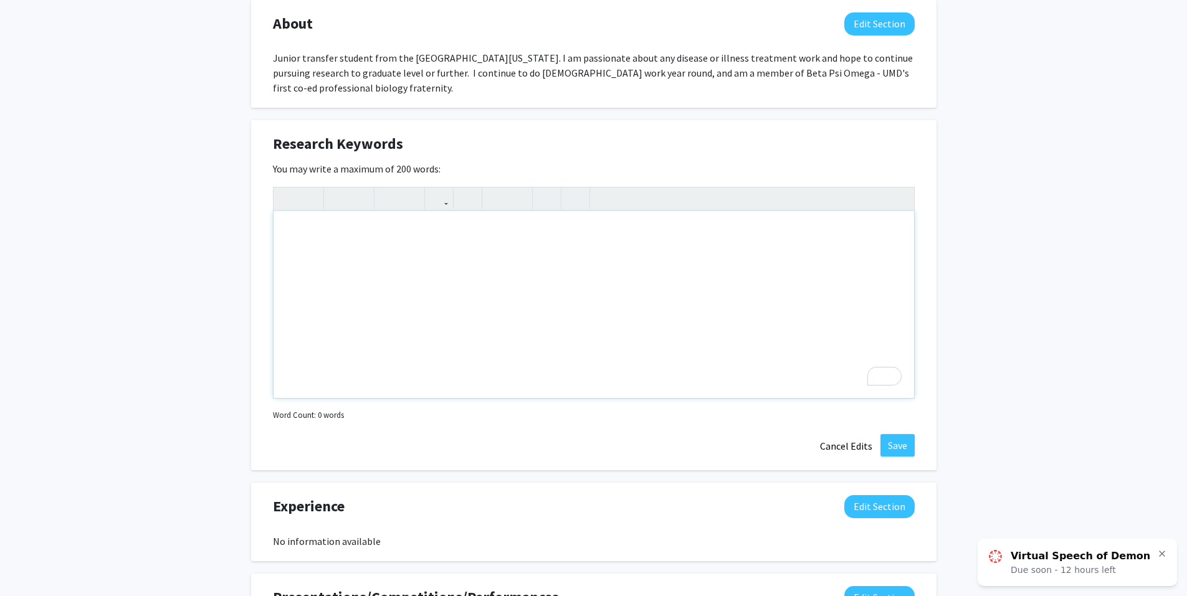
scroll to position [581, 0]
type textarea "science"
click at [593, 447] on button "Save" at bounding box center [897, 445] width 34 height 22
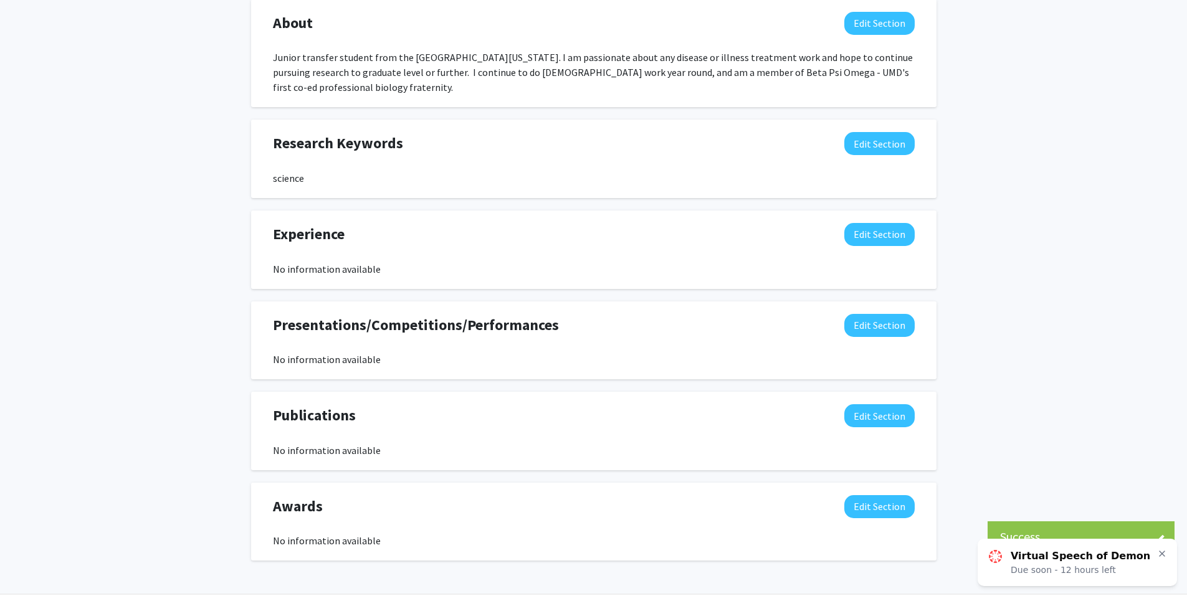
click at [593, 156] on div "Research Keywords Edit Section" at bounding box center [594, 146] width 660 height 29
click at [593, 149] on button "Edit Section" at bounding box center [879, 143] width 70 height 23
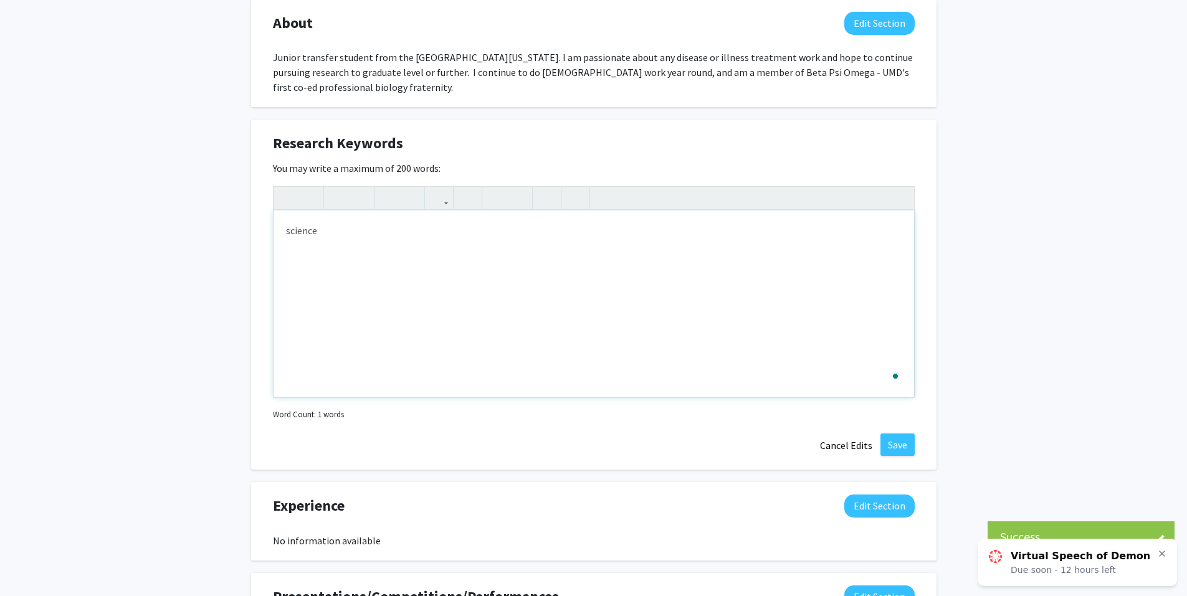
click at [593, 221] on div "science" at bounding box center [594, 304] width 641 height 187
click at [375, 224] on div "cell biology, immoloungy" at bounding box center [594, 304] width 641 height 187
drag, startPoint x: 375, startPoint y: 224, endPoint x: 345, endPoint y: 235, distance: 31.9
click at [345, 235] on div "cell biology, immoloungy" at bounding box center [594, 304] width 641 height 187
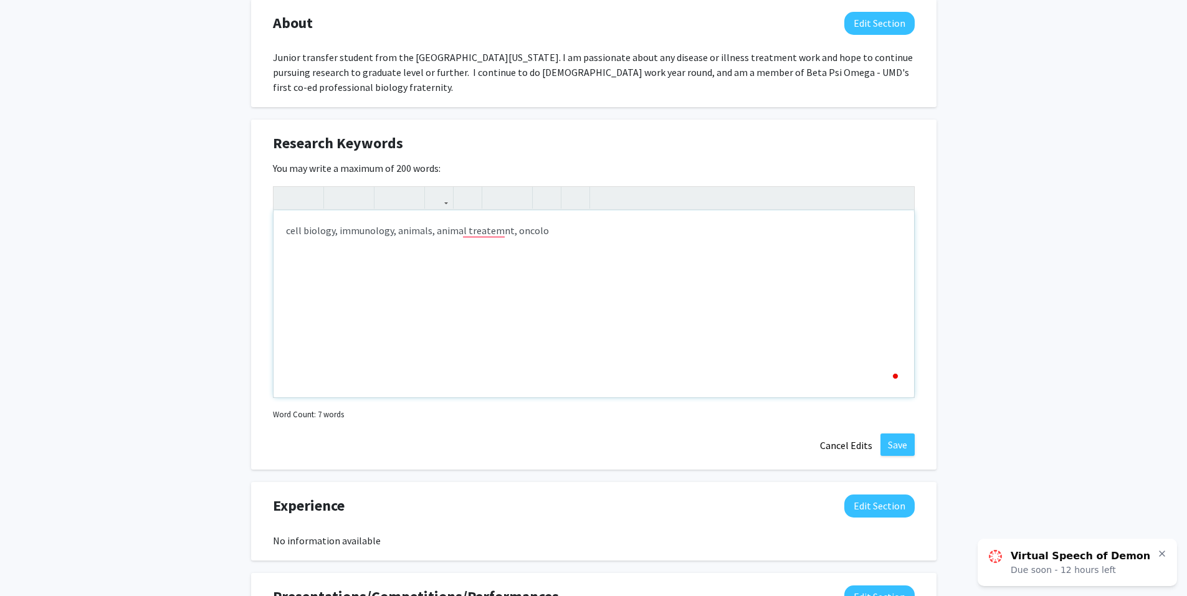
type textarea "cell biology, immunology, animals, animal treatemnt, oncology&nbsp;"
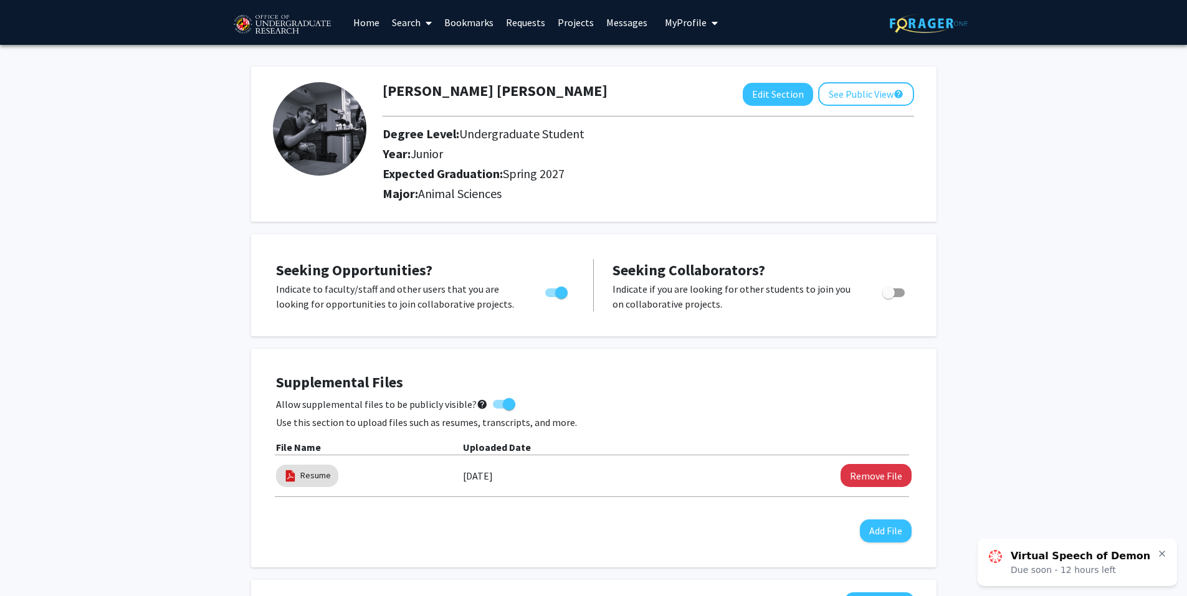
type textarea "I have had ex"
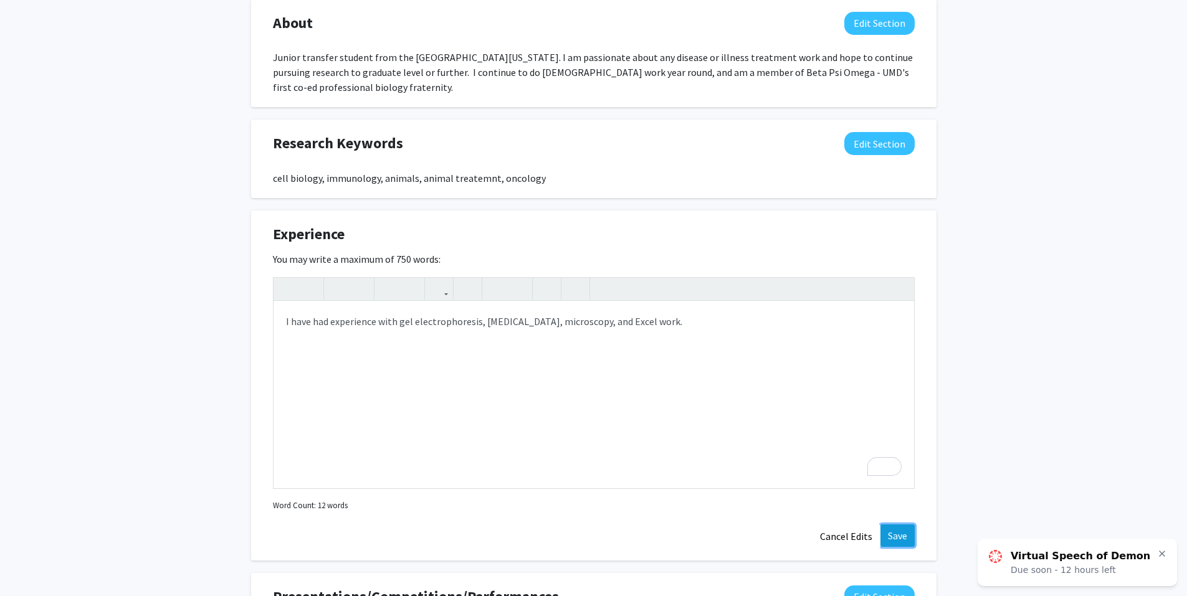
click at [897, 533] on button "Save" at bounding box center [897, 536] width 34 height 22
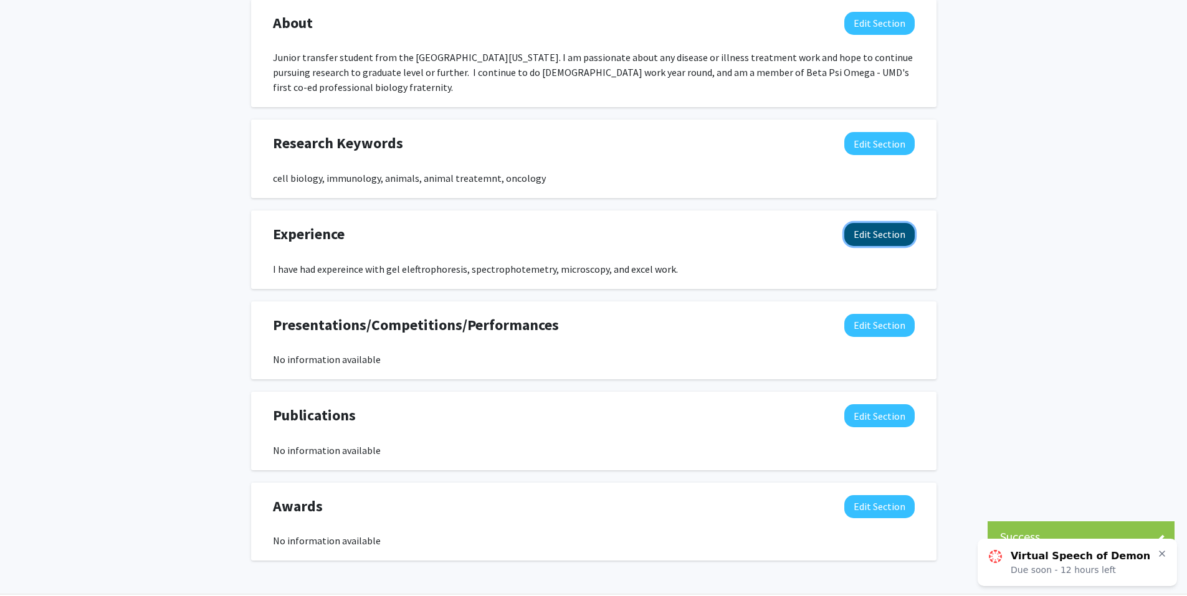
click at [870, 235] on button "Edit Section" at bounding box center [879, 234] width 70 height 23
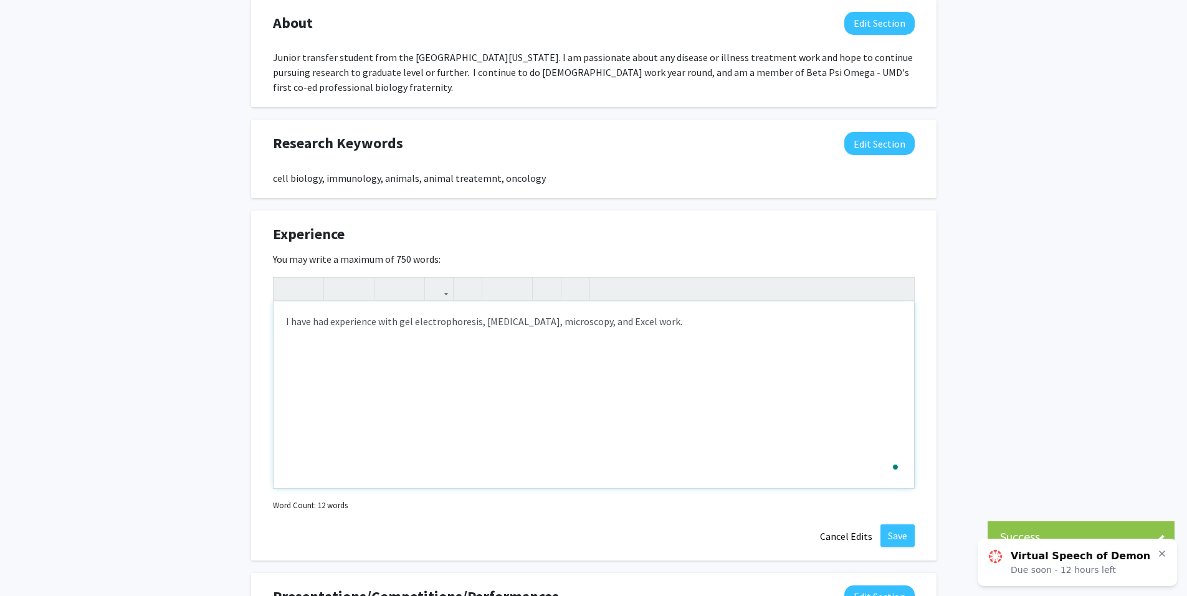
click at [462, 322] on div "I have had experience with gel electrophoresis, spectrophotometry, microscopy, …" at bounding box center [594, 395] width 641 height 187
click at [435, 323] on div "I have had experience with gel electrophoresis, spectrophotometry, microscopy, …" at bounding box center [594, 395] width 641 height 187
click at [892, 536] on button "Save" at bounding box center [897, 536] width 34 height 22
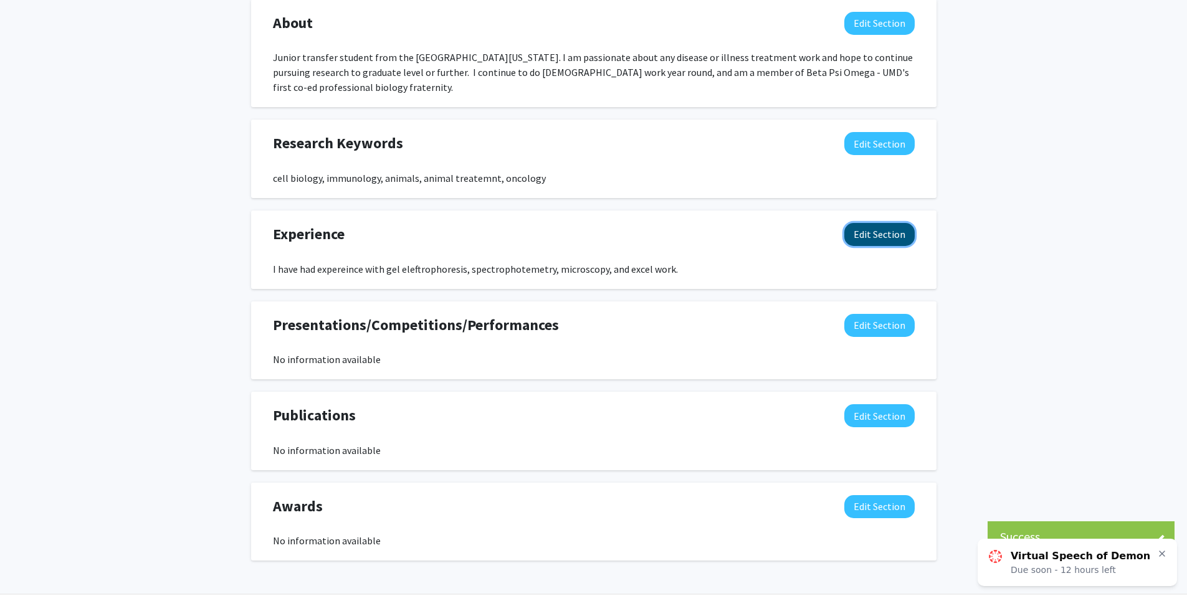
click at [879, 236] on button "Edit Section" at bounding box center [879, 234] width 70 height 23
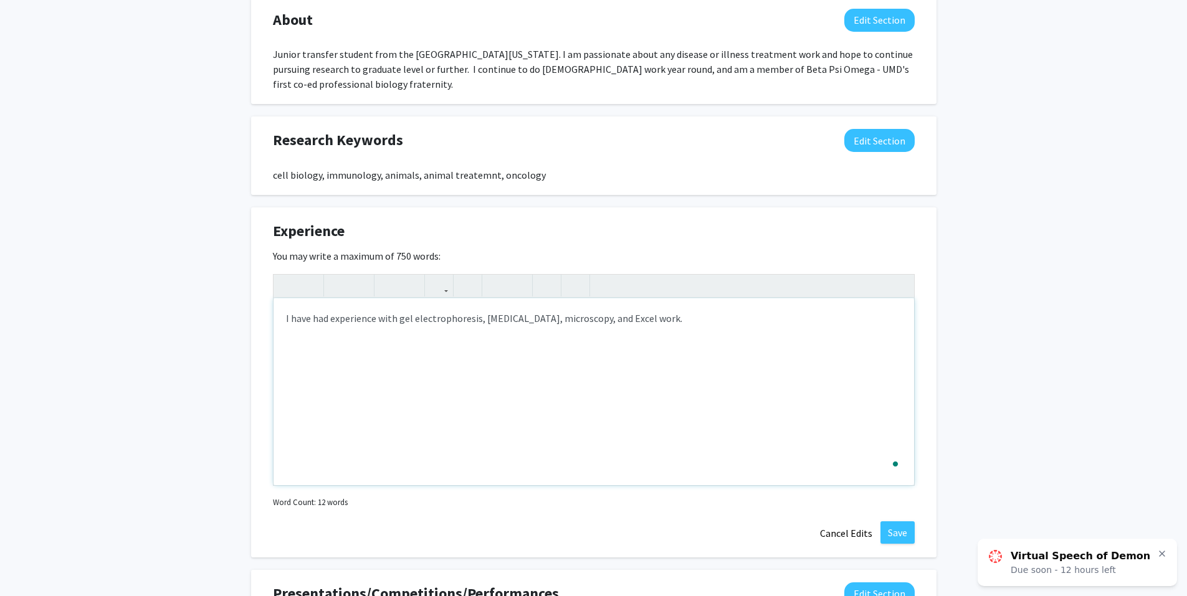
scroll to position [584, 0]
click at [431, 325] on div "I have had experience with gel electrophoresis, spectrophotometry, microscopy, …" at bounding box center [594, 391] width 641 height 187
click at [441, 320] on div "I have had experience with gel electrophoresis, spectrophotometry, microscopy, …" at bounding box center [594, 391] width 641 height 187
type textarea "I have had experience with gel electrophoresis, spectrophotometry, microscopy, …"
click at [913, 519] on div "Experience Edit Section You may write a maximum of 750 words: I have had experi…" at bounding box center [593, 382] width 685 height 350
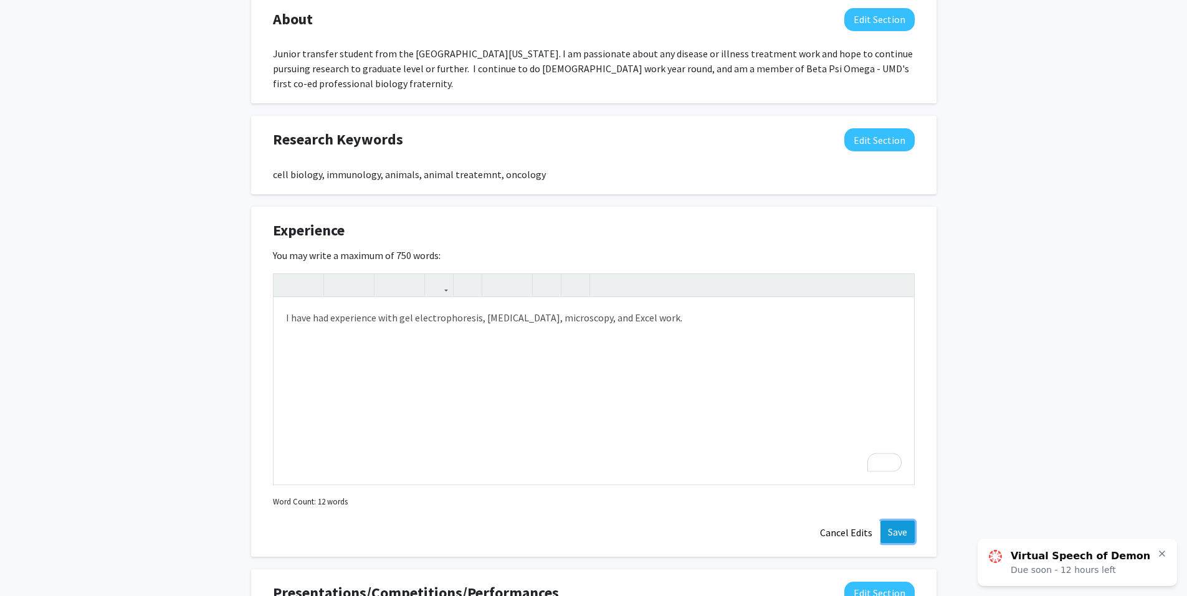
click at [900, 530] on button "Save" at bounding box center [897, 532] width 34 height 22
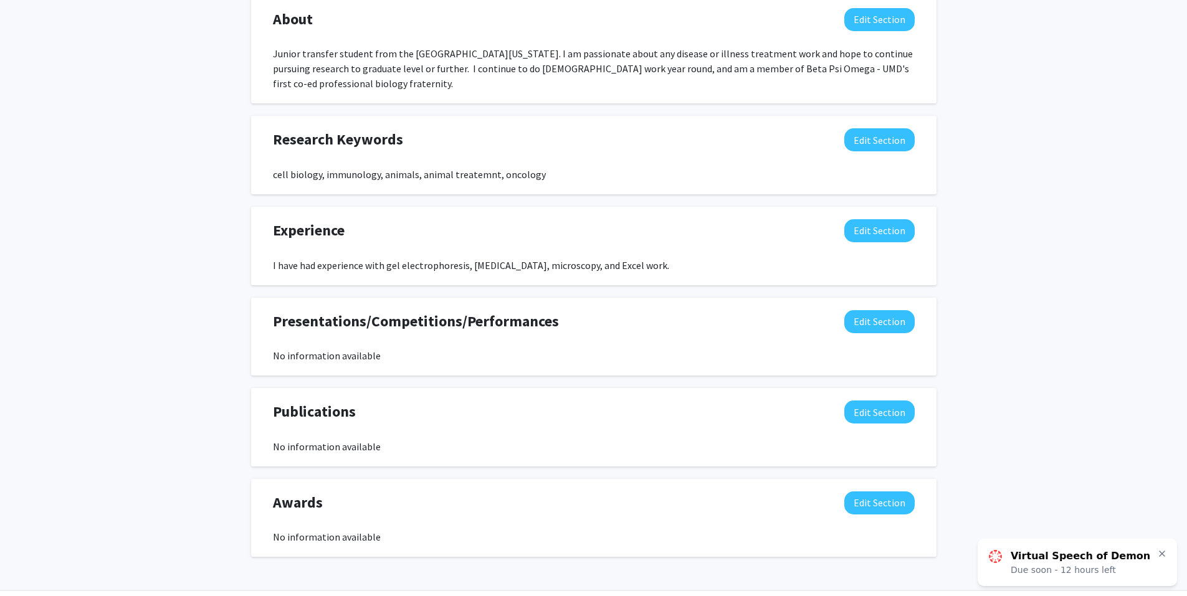
scroll to position [623, 0]
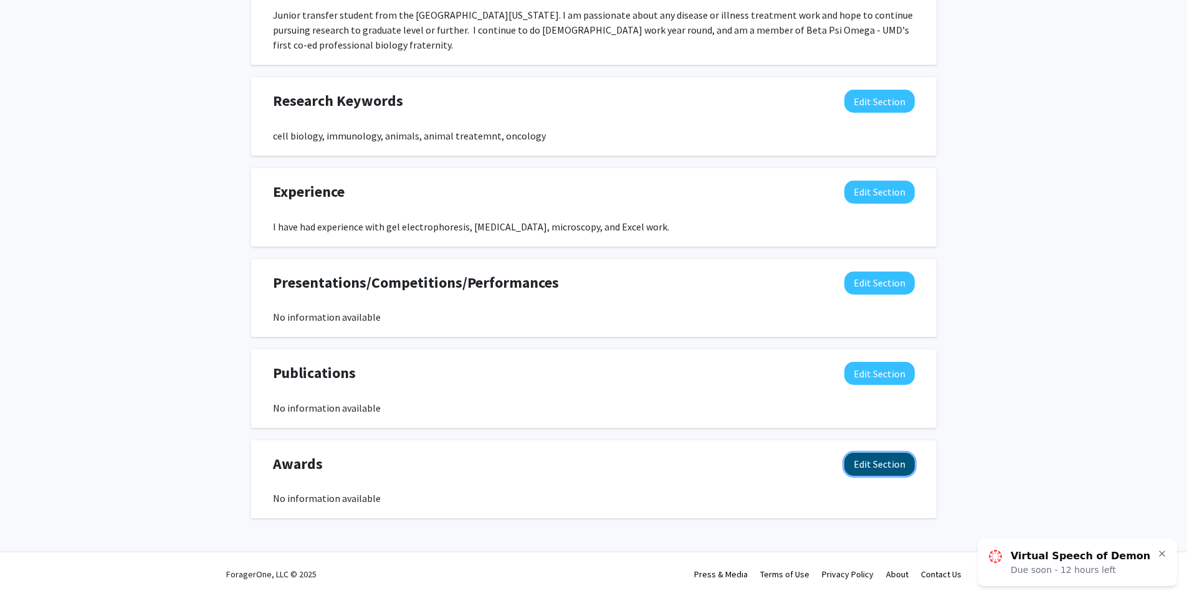
click at [873, 468] on button "Edit Section" at bounding box center [879, 464] width 70 height 23
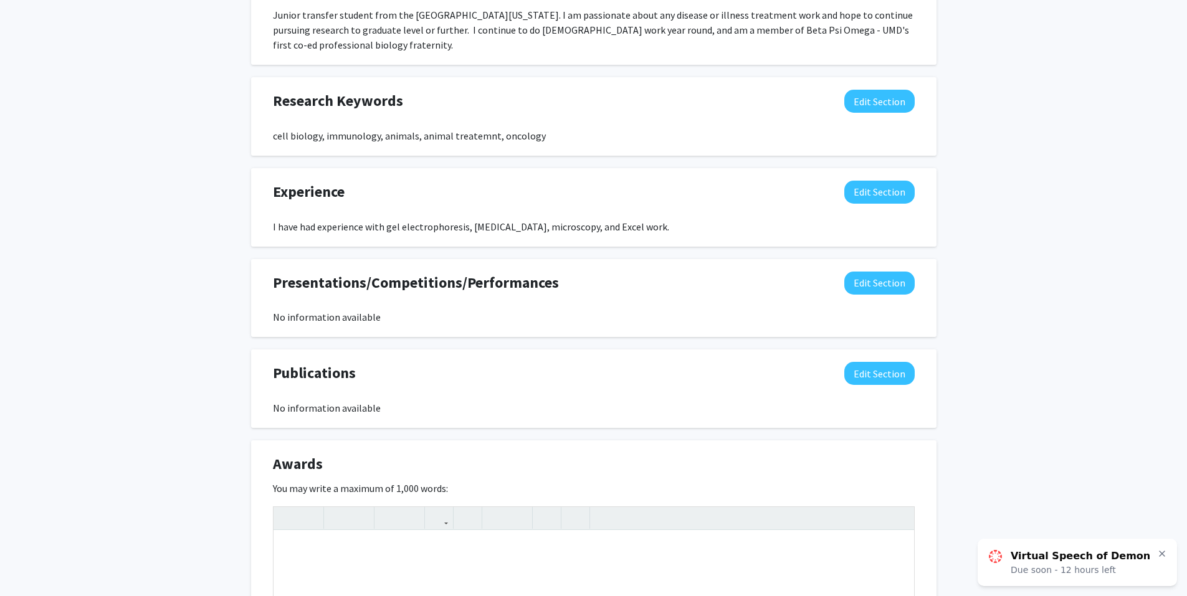
click at [755, 526] on div at bounding box center [594, 518] width 641 height 23
